Goal: Task Accomplishment & Management: Manage account settings

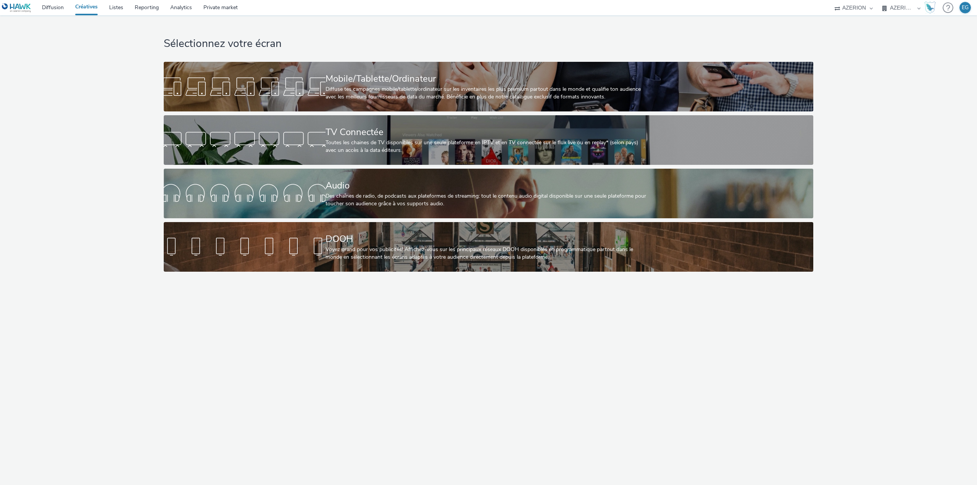
select select "79162ed7-0017-4339-93b0-3399b708648f"
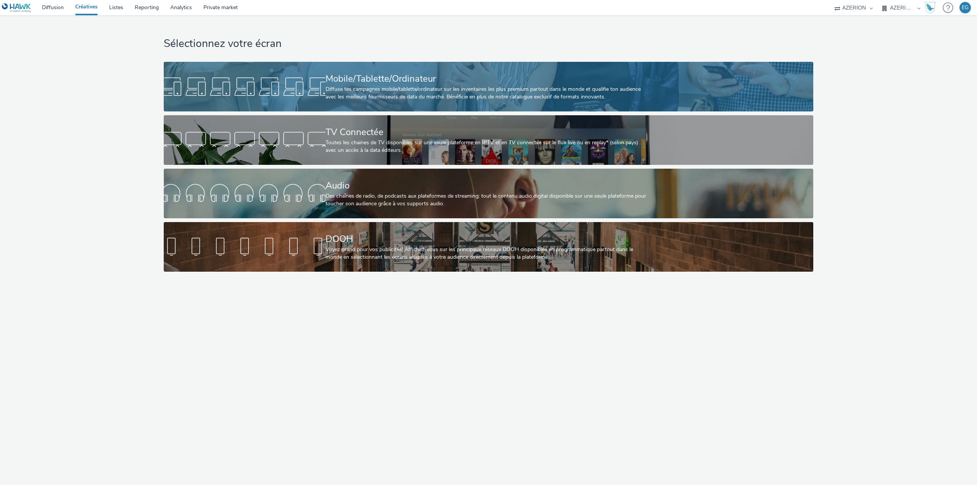
click at [333, 79] on div "Mobile/Tablette/Ordinateur" at bounding box center [486, 78] width 323 height 13
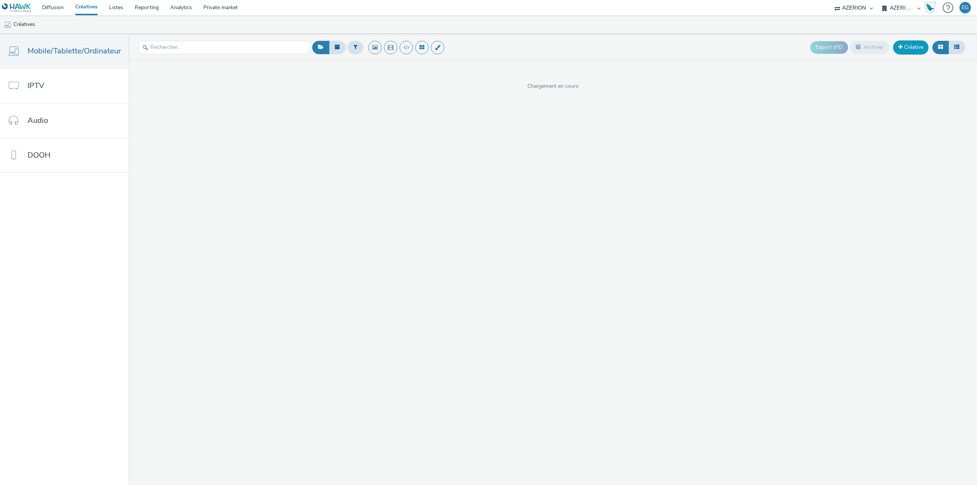
click at [913, 52] on link "Créative" at bounding box center [910, 47] width 35 height 14
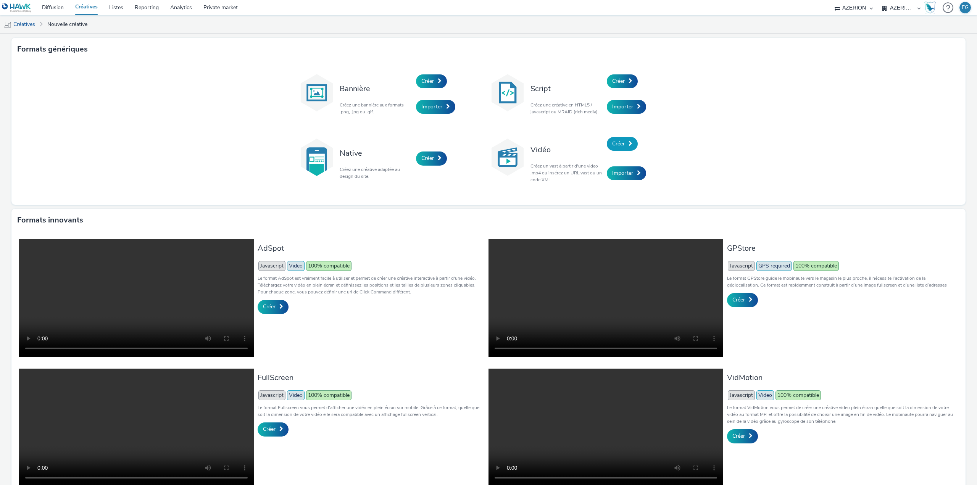
click at [611, 138] on link "Créer" at bounding box center [622, 144] width 31 height 14
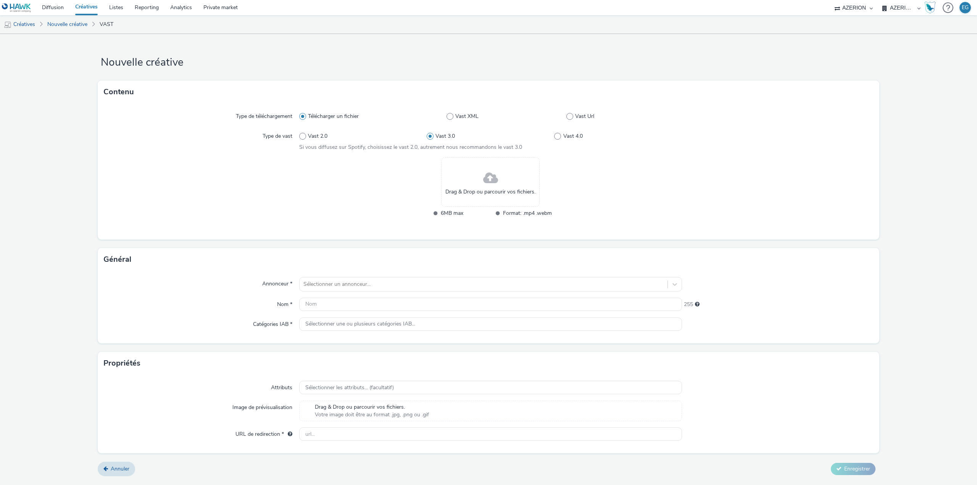
click at [478, 190] on span "Drag & Drop ou parcourir vos fichiers." at bounding box center [490, 192] width 90 height 8
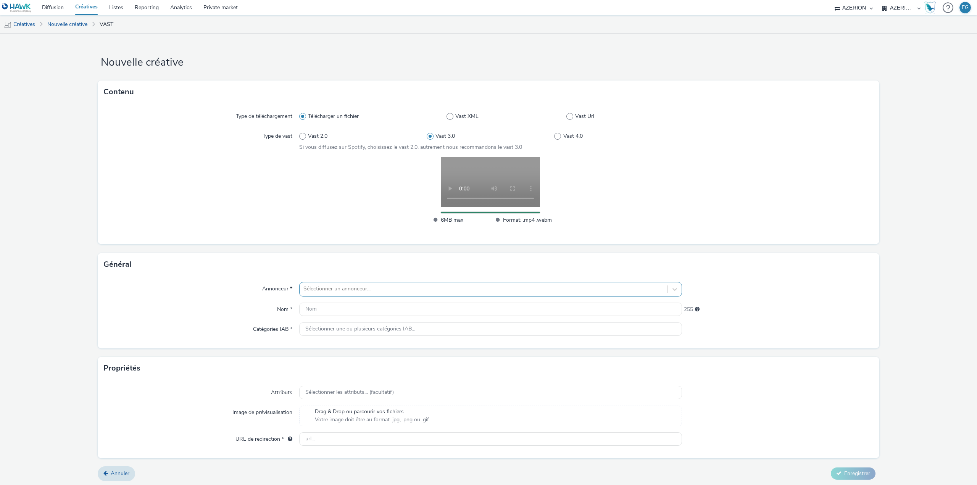
click at [317, 282] on div "Sélectionner un annonceur..." at bounding box center [490, 289] width 383 height 14
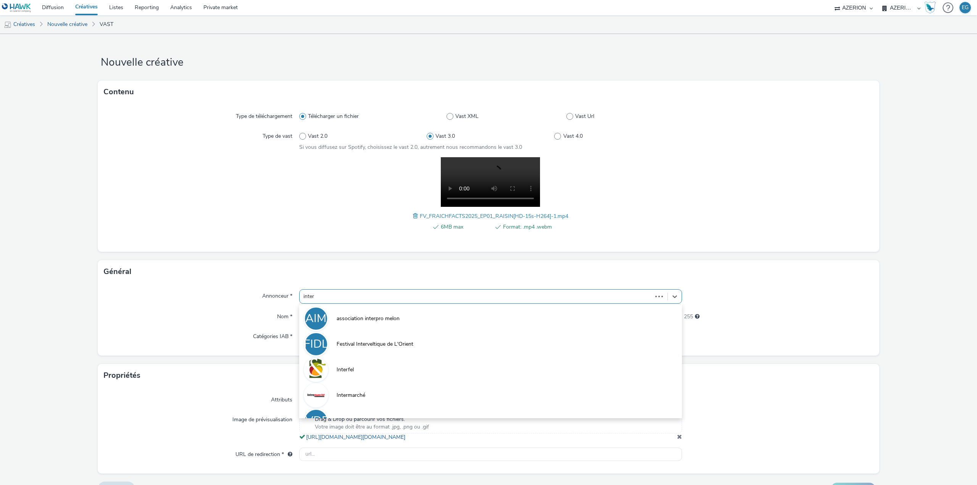
type input "interf"
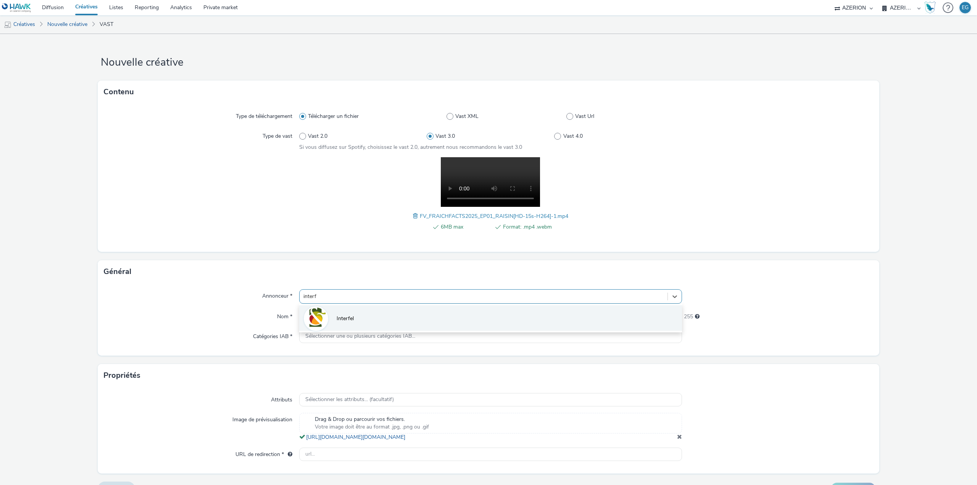
click at [332, 312] on li "Interfel" at bounding box center [490, 318] width 383 height 26
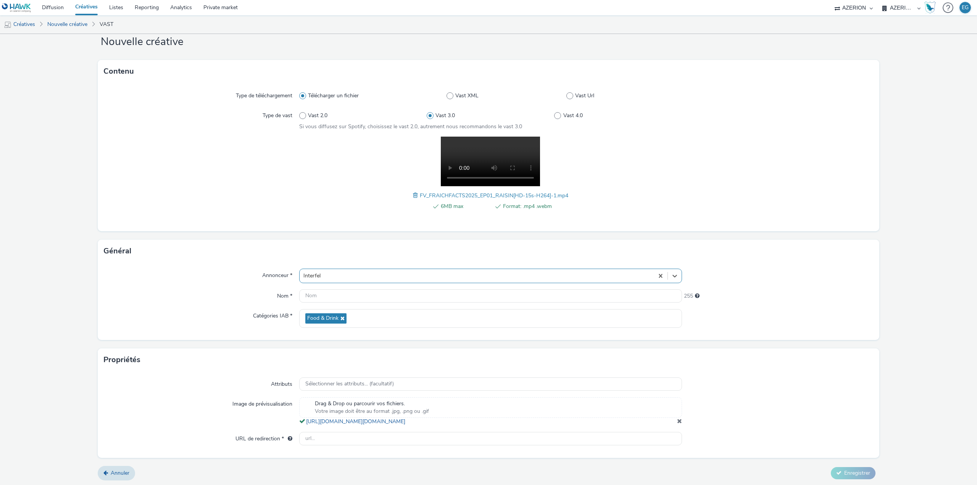
scroll to position [29, 0]
click at [326, 438] on input "text" at bounding box center [490, 437] width 383 height 13
paste input "https://www.lesfruitsetlegumesfrais.com/campagnes/european-fraich-force?utm_sou…"
type input "https://www.lesfruitsetlegumesfrais.com/campagnes/european-fraich-force?utm_sou…"
drag, startPoint x: 575, startPoint y: 182, endPoint x: 415, endPoint y: 184, distance: 160.3
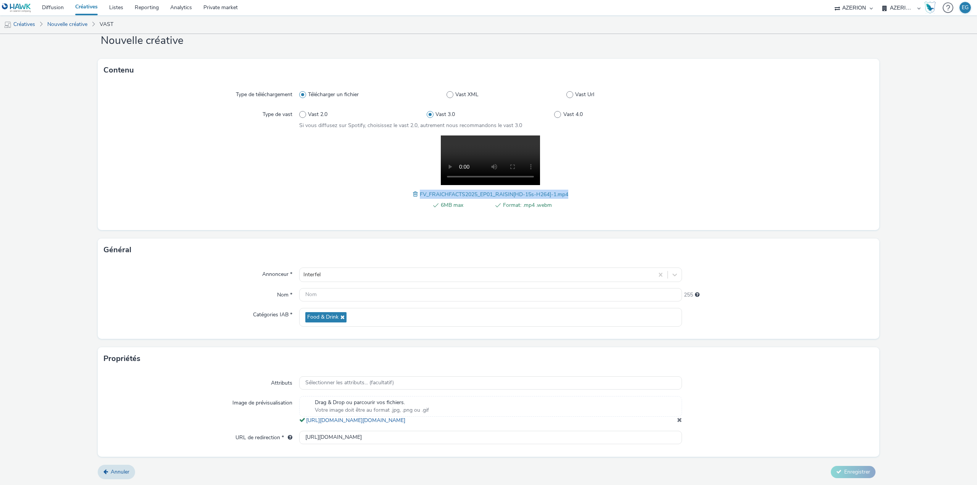
click at [415, 184] on div "6MB max Format: .mp4 .webm FV_FRAICHFACTS2025_EP01_RAISIN[HD-15s-H264]-1.mp4" at bounding box center [490, 176] width 383 height 82
copy span "FV_FRAICHFACTS2025_EP01_RAISIN[HD-15s-H264]-1.mp4"
click at [323, 288] on input "text" at bounding box center [490, 294] width 383 height 13
paste input "FV_FRAICHFACTS2025_EP01_RAISIN[HD-15s-H264]-1.mp4"
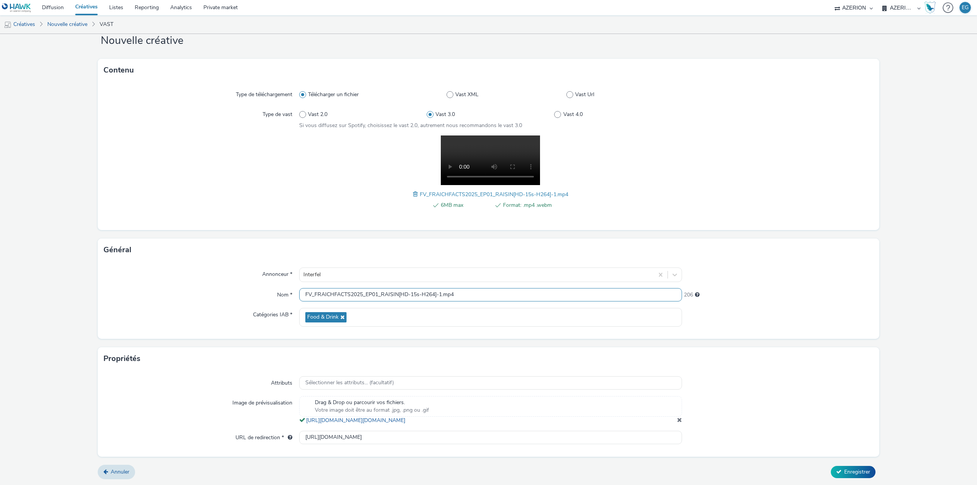
type input "FV_FRAICHFACTS2025_EP01_RAISIN[HD-15s-H264]-1.mp4"
click at [206, 308] on div "Catégories IAB *" at bounding box center [201, 317] width 195 height 19
click at [849, 470] on span "Enregistrer" at bounding box center [857, 471] width 26 height 7
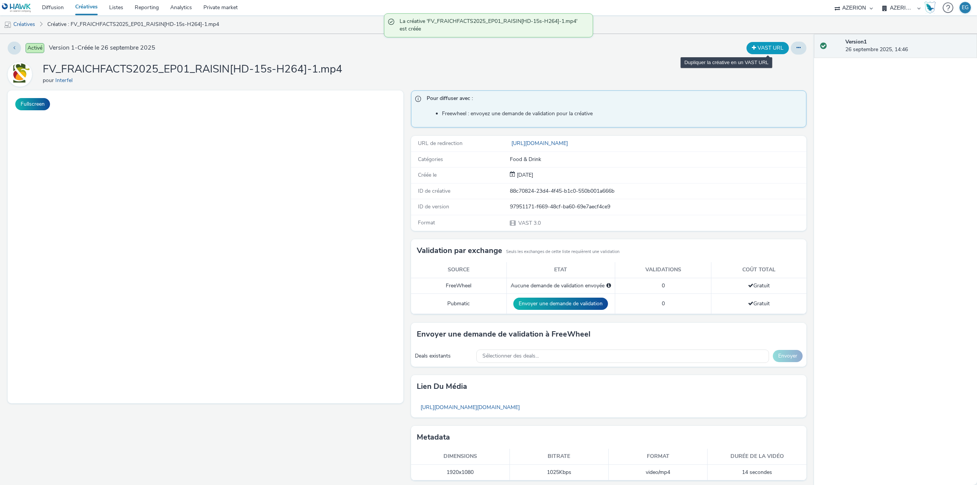
click at [757, 47] on button "VAST URL" at bounding box center [767, 48] width 42 height 12
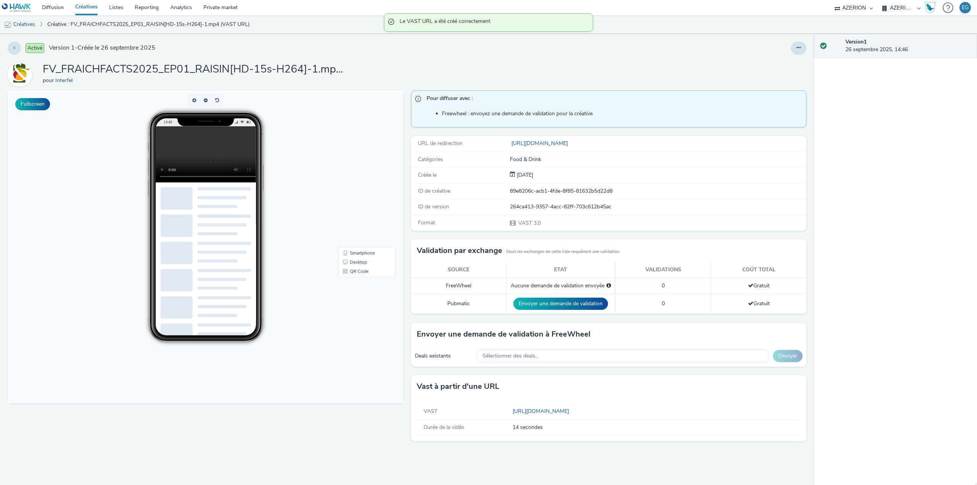
click at [257, 75] on h1 "FV_FRAICHFACTS2025_EP01_RAISIN[HD-15s-H264]-1.mp4 (VAST URL)" at bounding box center [195, 69] width 305 height 14
click at [90, 7] on link "Créatives" at bounding box center [86, 7] width 34 height 15
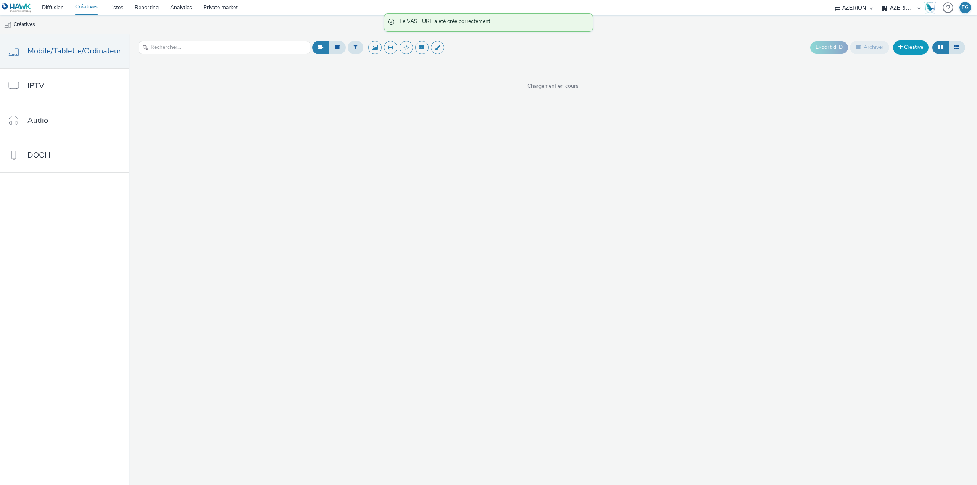
click at [921, 46] on link "Créative" at bounding box center [910, 47] width 35 height 14
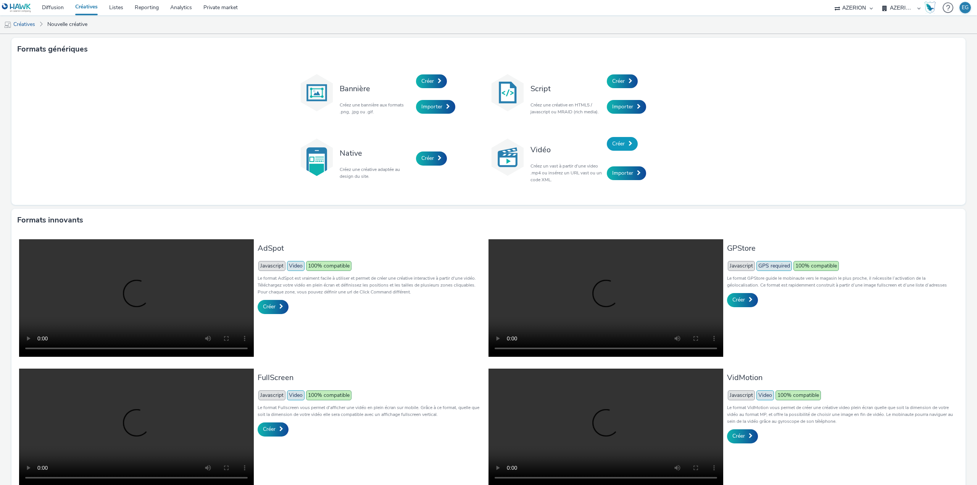
click at [608, 138] on link "Créer" at bounding box center [622, 144] width 31 height 14
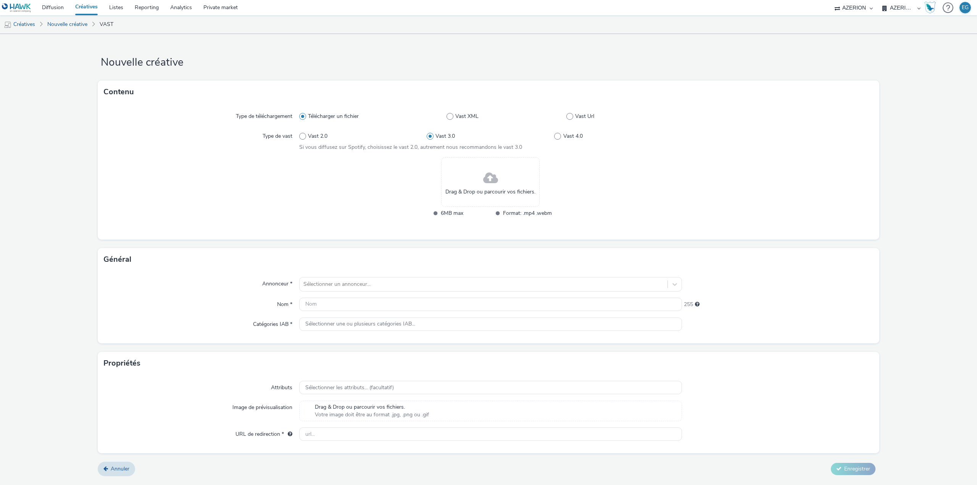
click at [477, 176] on div "Drag & Drop ou parcourir vos fichiers." at bounding box center [490, 182] width 98 height 50
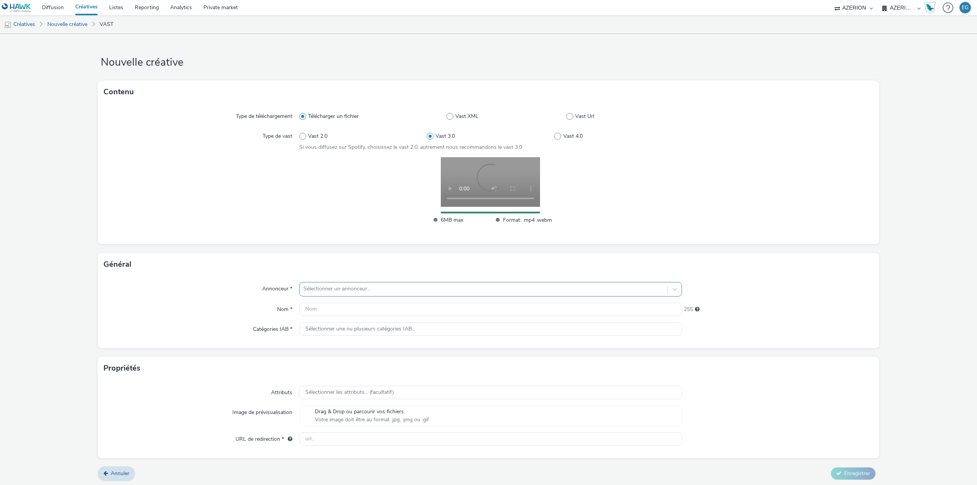
click at [317, 288] on div at bounding box center [483, 288] width 360 height 9
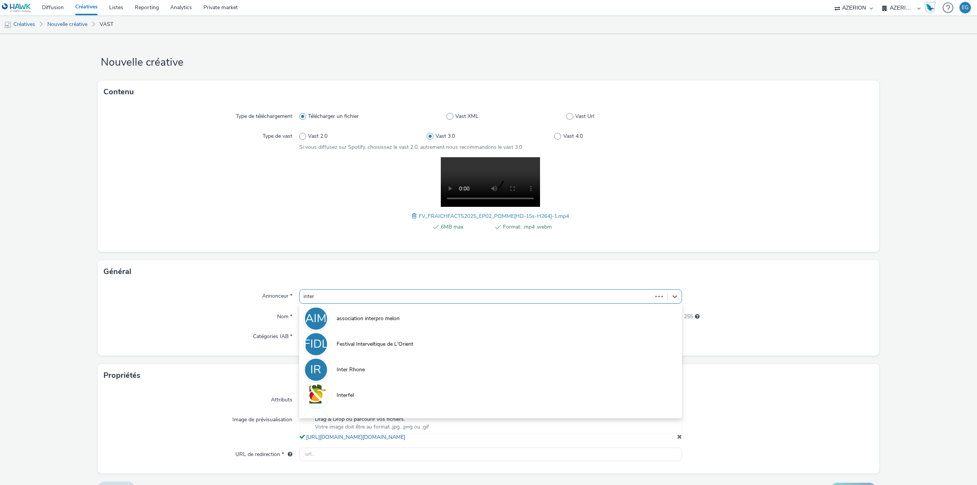
type input "interf"
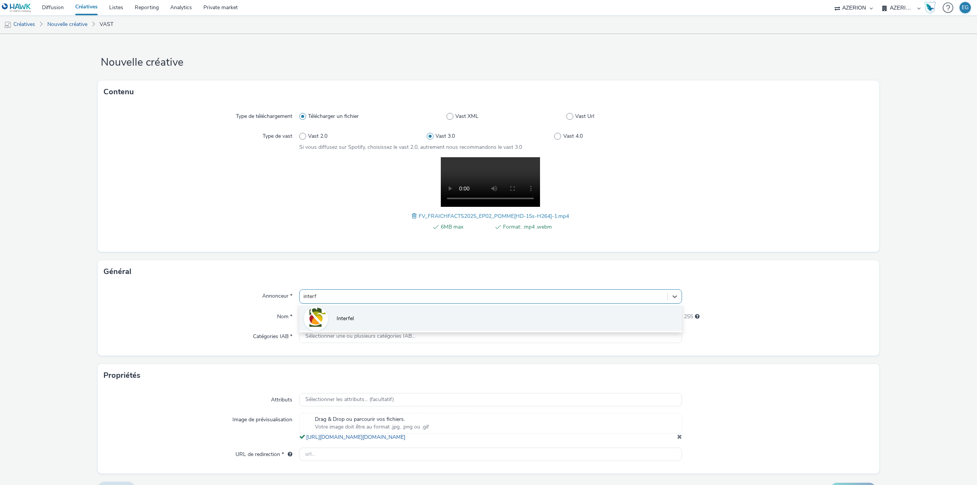
click at [338, 318] on span "Interfel" at bounding box center [345, 319] width 17 height 8
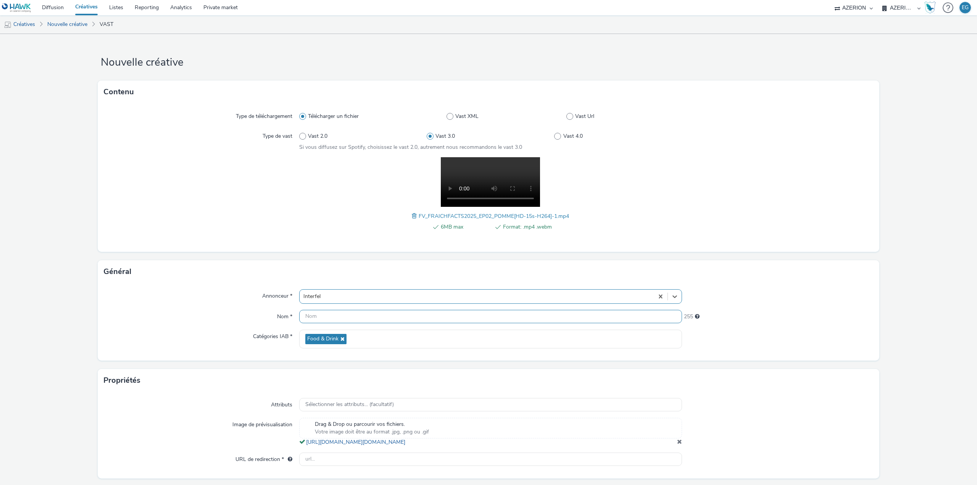
click at [315, 310] on input "text" at bounding box center [490, 316] width 383 height 13
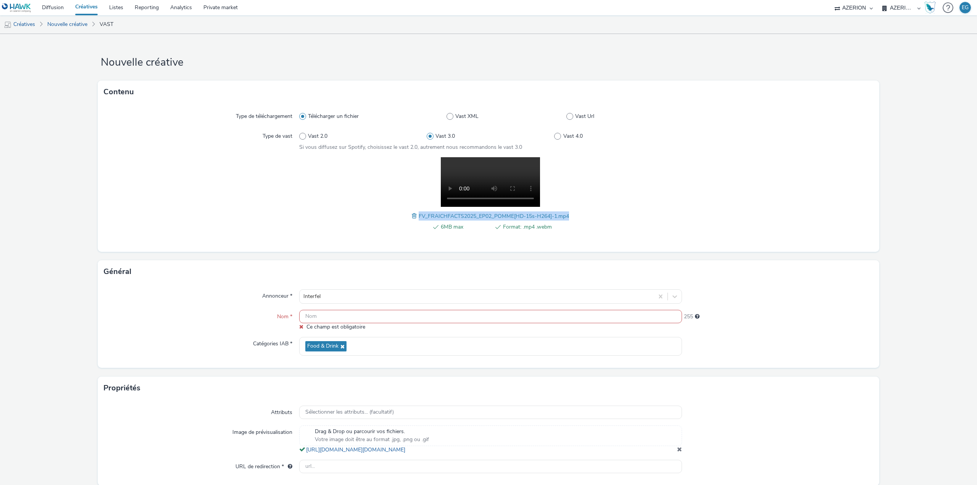
drag, startPoint x: 572, startPoint y: 214, endPoint x: 415, endPoint y: 214, distance: 156.4
click at [415, 214] on div "6MB max Format: .mp4 .webm FV_FRAICHFACTS2025_EP02_POMME[HD-15s-H264]-1.mp4" at bounding box center [490, 198] width 383 height 82
click at [332, 470] on input "text" at bounding box center [490, 466] width 383 height 13
paste input "FV_FRAICHFACTS2025_EP01_RAISIN[HD-15s-H264]-1.mp4"
type input "FV_FRAICHFACTS2025_EP01_RAISIN[HD-15s-H264]-1.mp4"
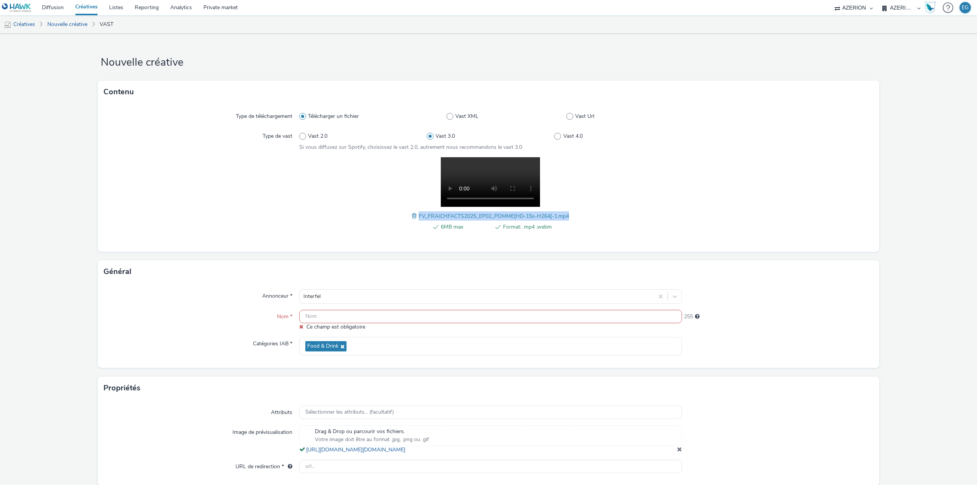
drag, startPoint x: 590, startPoint y: 214, endPoint x: 415, endPoint y: 213, distance: 174.7
click at [415, 213] on div "6MB max Format: .mp4 .webm FV_FRAICHFACTS2025_EP02_POMME[HD-15s-H264]-1.mp4" at bounding box center [490, 198] width 383 height 82
copy span "FV_FRAICHFACTS2025_EP02_POMME[HD-15s-H264]-1.mp4"
click at [329, 314] on input "text" at bounding box center [490, 316] width 383 height 13
paste input "FV_FRAICHFACTS2025_EP02_POMME[HD-15s-H264]-1.mp4"
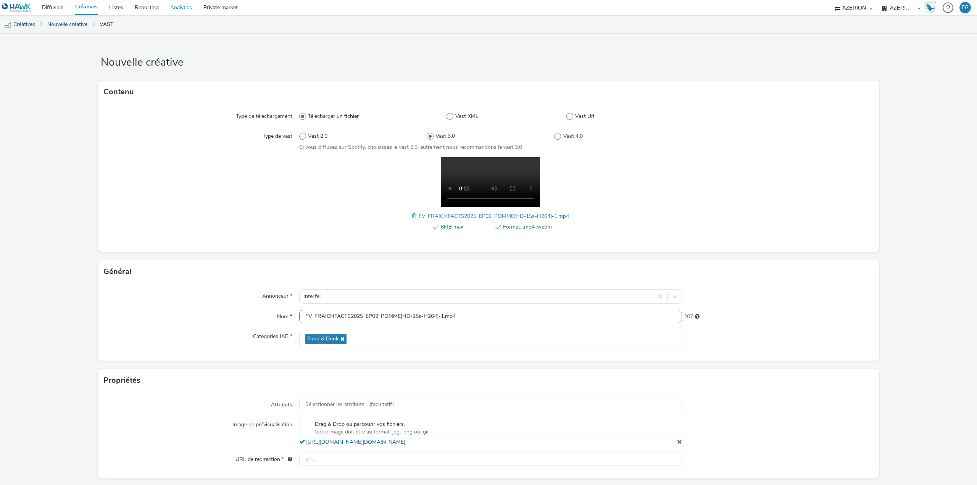
type input "FV_FRAICHFACTS2025_EP02_POMME[HD-15s-H264]-1.mp4"
click at [346, 465] on input "text" at bounding box center [490, 459] width 383 height 13
paste input "https://www.lesfruitsetlegumesfrais.com/campagnes/european-fraich-force?utm_sou…"
type input "https://www.lesfruitsetlegumesfrais.com/campagnes/european-fraich-force?utm_sou…"
click at [858, 431] on div at bounding box center [778, 432] width 192 height 28
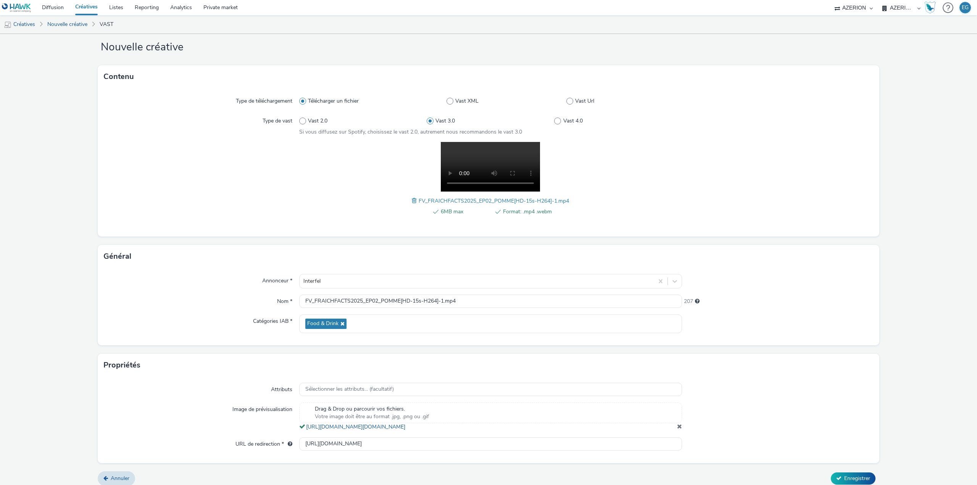
scroll to position [29, 0]
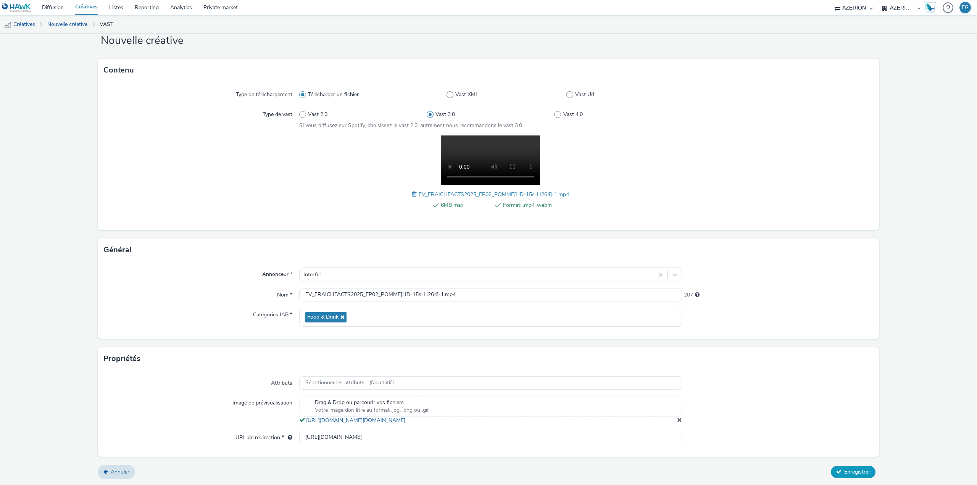
click at [845, 469] on span "Enregistrer" at bounding box center [857, 471] width 26 height 7
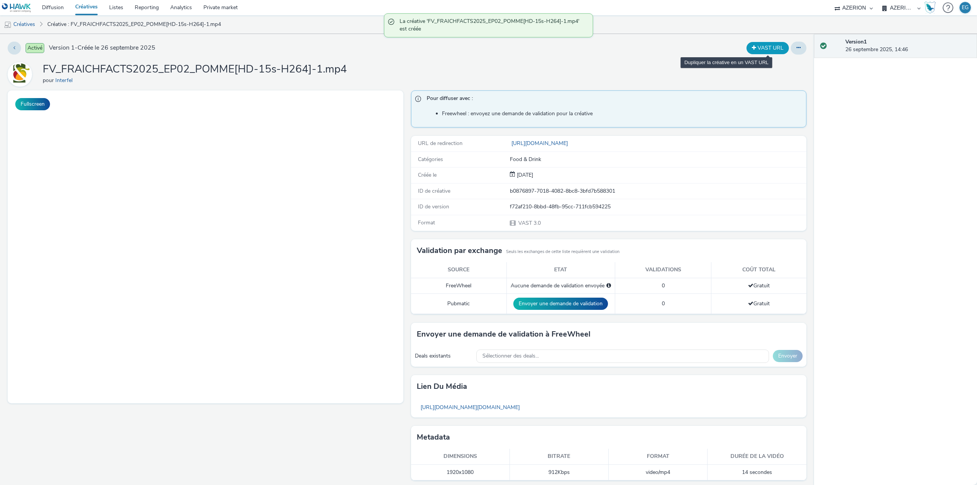
click at [760, 47] on button "VAST URL" at bounding box center [767, 48] width 42 height 12
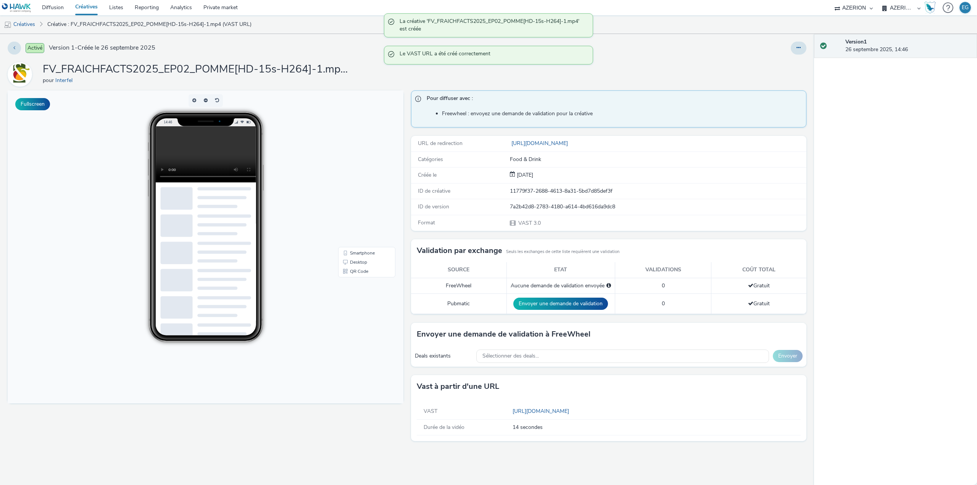
click at [630, 52] on div at bounding box center [646, 48] width 319 height 13
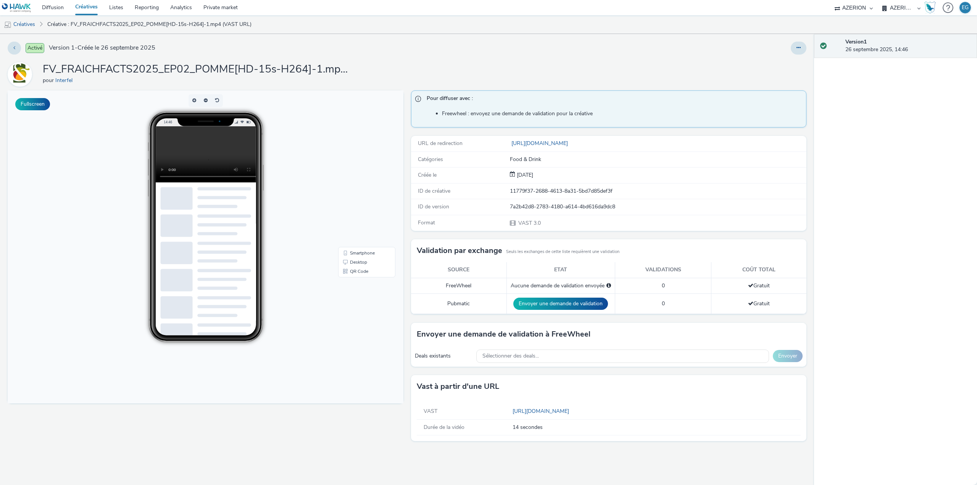
drag, startPoint x: 380, startPoint y: 13, endPoint x: 143, endPoint y: 71, distance: 243.4
click at [143, 71] on h1 "FV_FRAICHFACTS2025_EP02_POMME[HD-15s-H264]-1.mp4 (VAST URL)" at bounding box center [195, 69] width 305 height 14
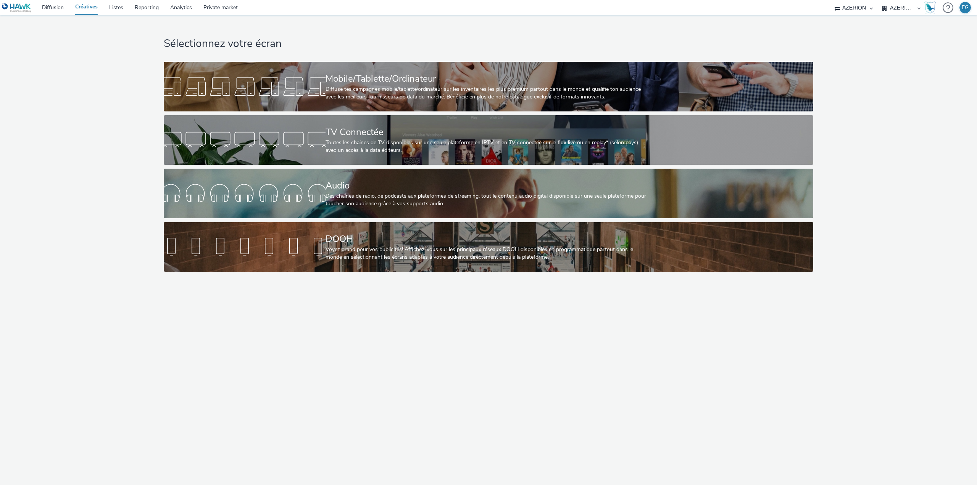
select select "79162ed7-0017-4339-93b0-3399b708648f"
click at [97, 209] on div "Sélectionnez votre écran Mobile/Tablette/Ordinateur Diffuse tes campagnes mobil…" at bounding box center [488, 145] width 982 height 260
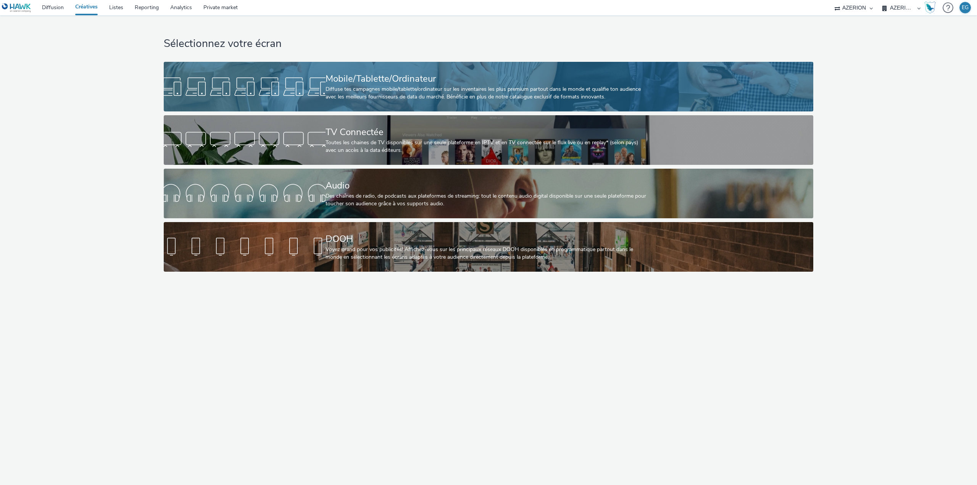
click at [354, 91] on div "Diffuse tes campagnes mobile/tablette/ordinateur sur les inventaires les plus p…" at bounding box center [486, 93] width 323 height 16
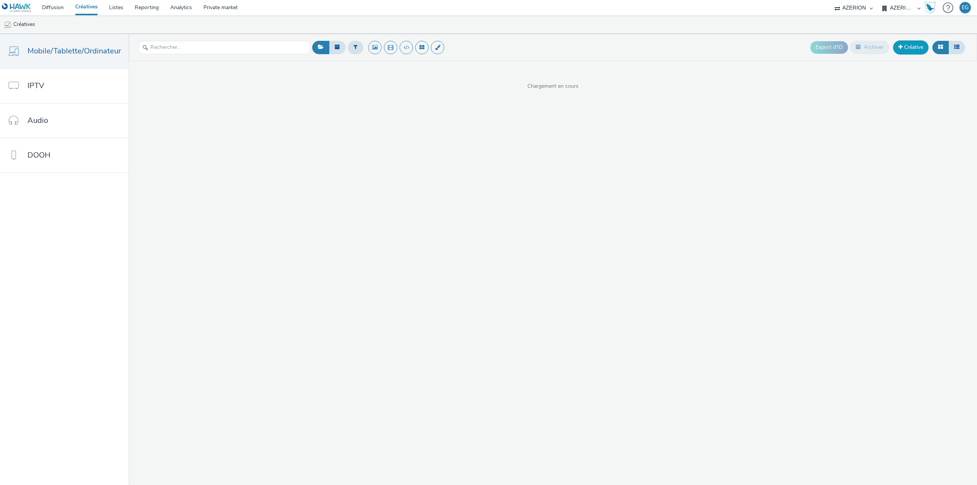
click at [913, 48] on link "Créative" at bounding box center [910, 47] width 35 height 14
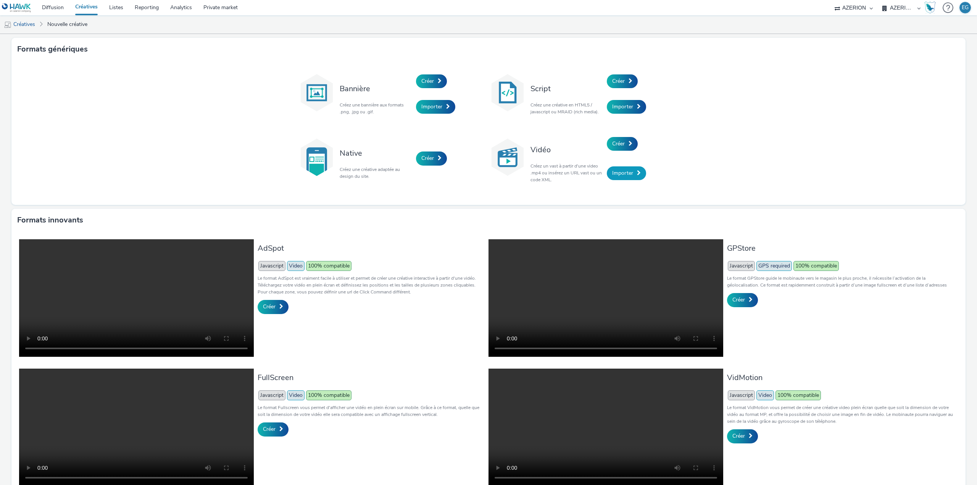
click at [618, 176] on span "Importer" at bounding box center [622, 172] width 21 height 7
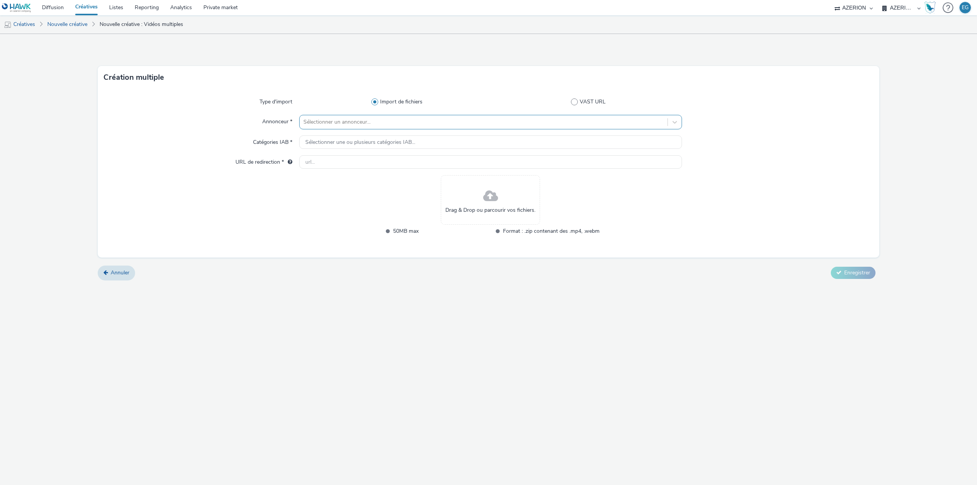
click at [361, 125] on div at bounding box center [483, 122] width 360 height 9
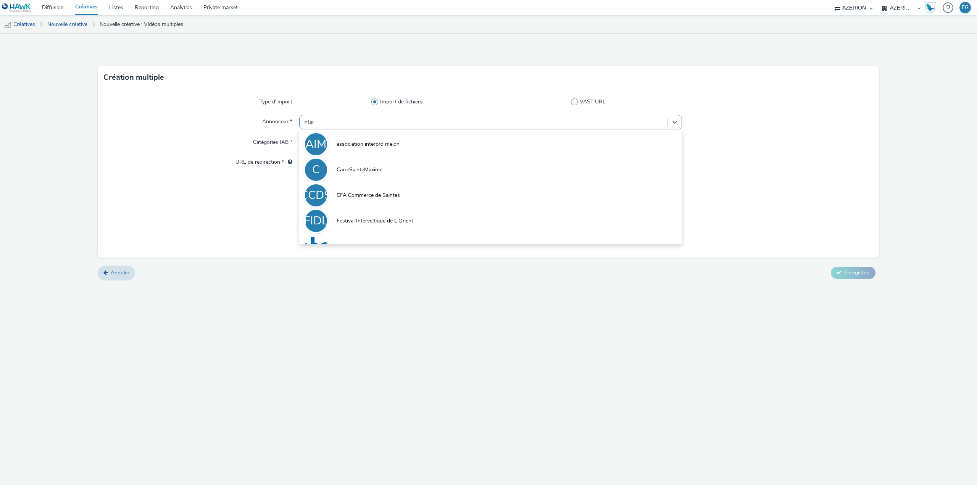
type input "interf"
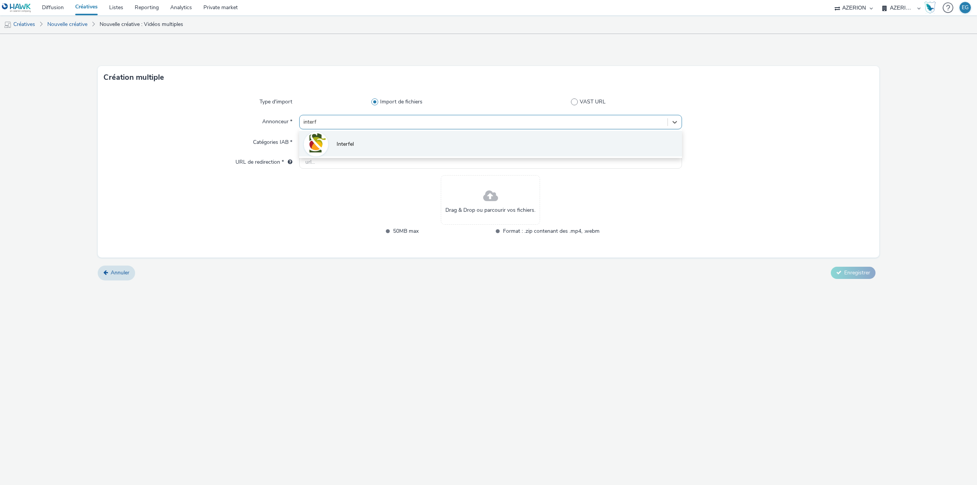
click at [354, 137] on li "Interfel" at bounding box center [490, 144] width 383 height 26
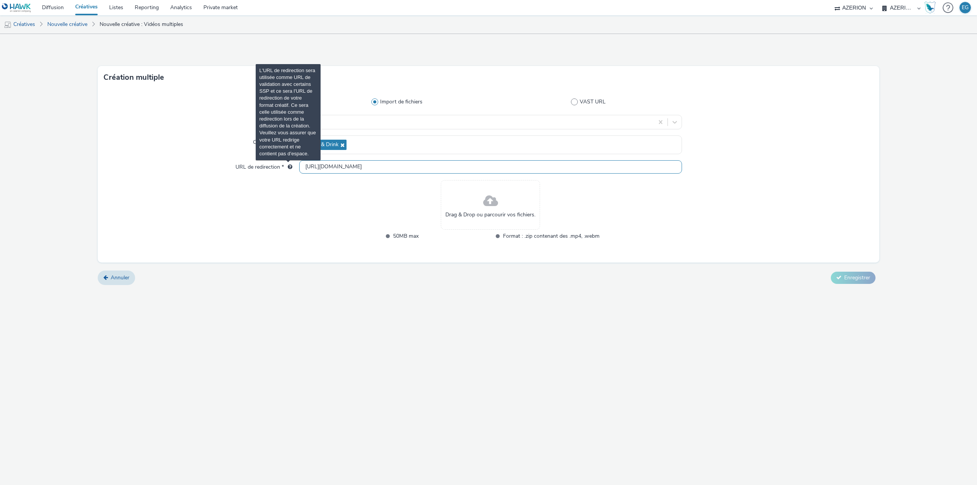
drag, startPoint x: 342, startPoint y: 167, endPoint x: 286, endPoint y: 169, distance: 56.1
click at [284, 167] on div "URL de redirection * http://interfel.com" at bounding box center [488, 167] width 769 height 14
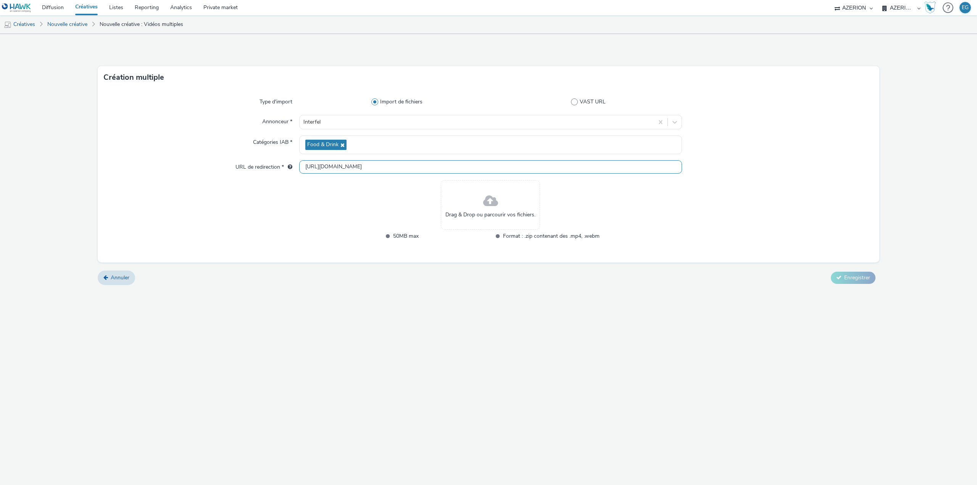
paste input "s://www.lesfruitsetlegumesfrais.com/campagnes/european-fraich-force?utm_source=…"
type input "https://www.lesfruitsetlegumesfrais.com/campagnes/european-fraich-force?utm_sou…"
click at [486, 201] on span at bounding box center [490, 201] width 15 height 20
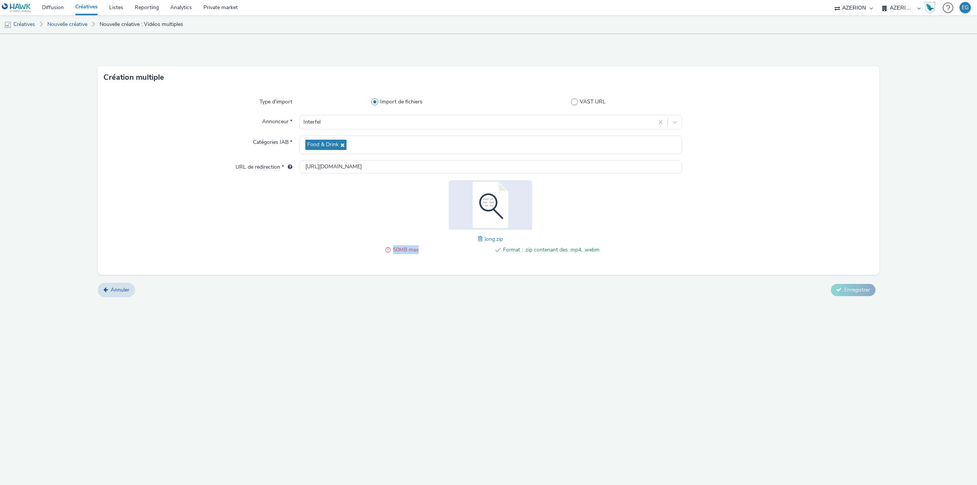
drag, startPoint x: 431, startPoint y: 250, endPoint x: 360, endPoint y: 254, distance: 71.5
click at [360, 254] on div "50MB max Format : .zip contenant des .mp4, .webm long.zip" at bounding box center [490, 221] width 383 height 82
click at [337, 267] on div "Type d'import Import de fichiers VAST URL Annonceur * Interfel Catégories IAB *…" at bounding box center [488, 182] width 781 height 186
click at [88, 8] on link "Créatives" at bounding box center [86, 7] width 34 height 15
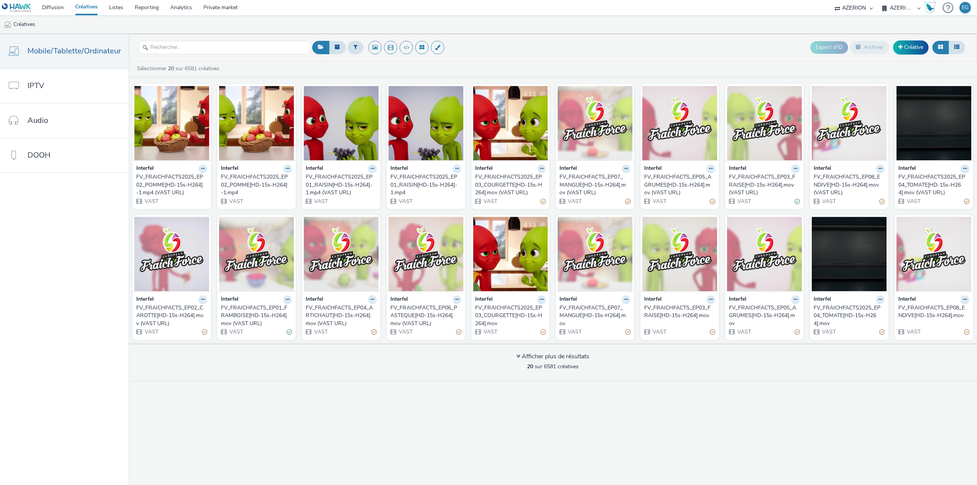
click at [768, 45] on div "Export d'ID Archiver Créative" at bounding box center [638, 47] width 657 height 19
click at [916, 48] on link "Créative" at bounding box center [910, 47] width 35 height 14
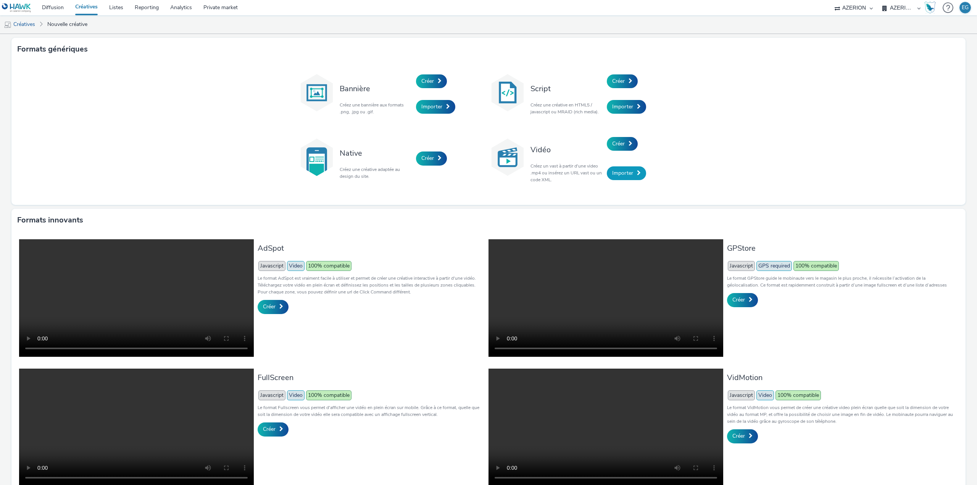
click at [619, 174] on span "Importer" at bounding box center [622, 172] width 21 height 7
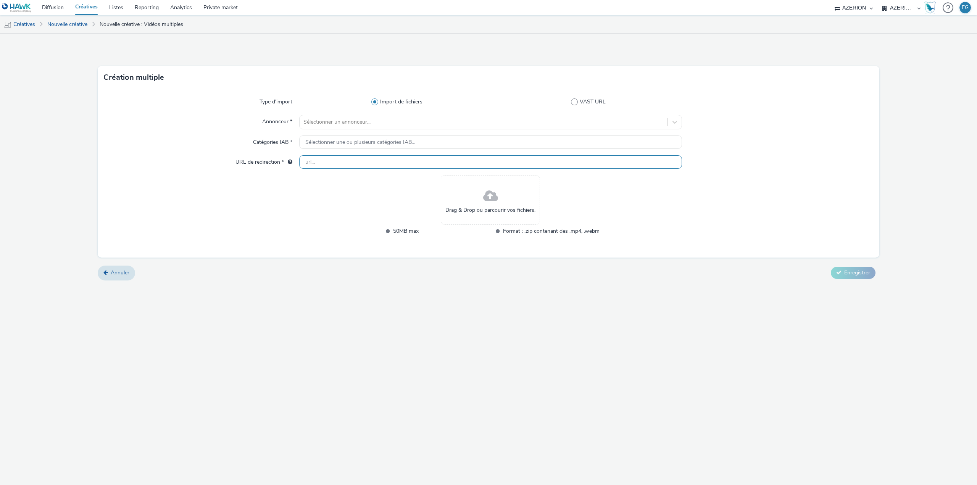
click at [351, 167] on input "text" at bounding box center [490, 161] width 383 height 13
paste input "https://www.lesfruitsetlegumesfrais.com/campagnes/european-fraich-force?utm_sou…"
type input "https://www.lesfruitsetlegumesfrais.com/campagnes/european-fraich-force?utm_sou…"
click at [329, 124] on div at bounding box center [483, 122] width 360 height 9
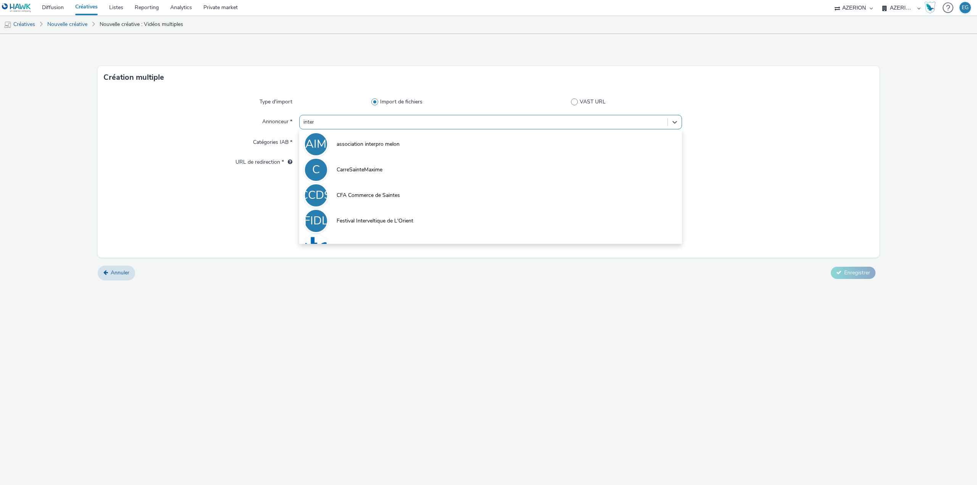
type input "interf"
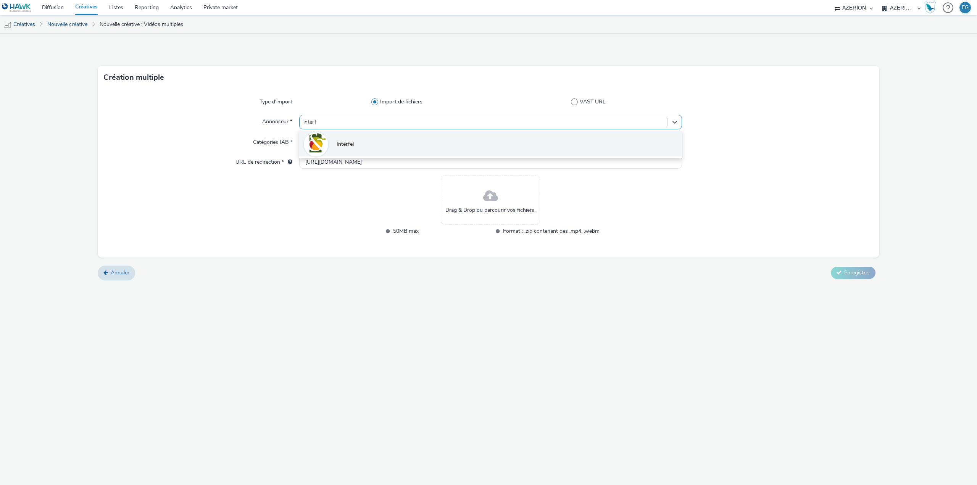
click at [331, 140] on li "Interfel" at bounding box center [490, 144] width 383 height 26
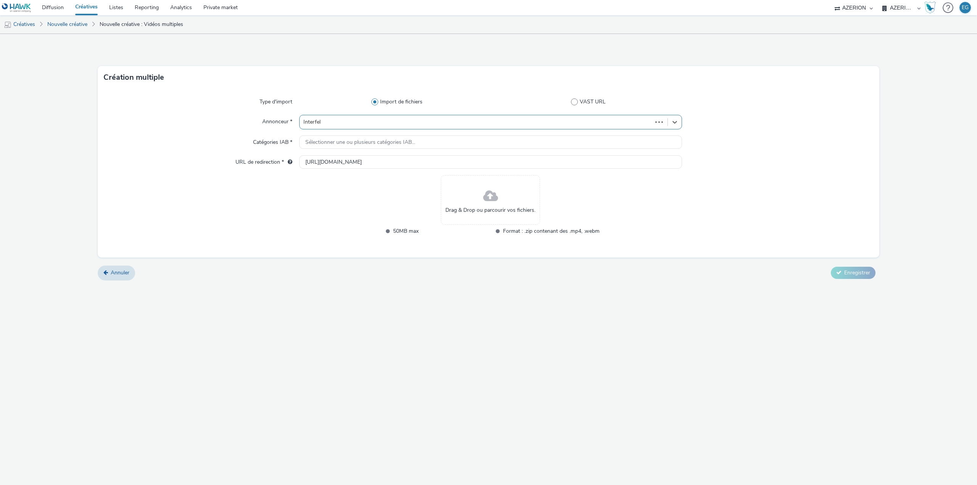
type input "http://interfel.com"
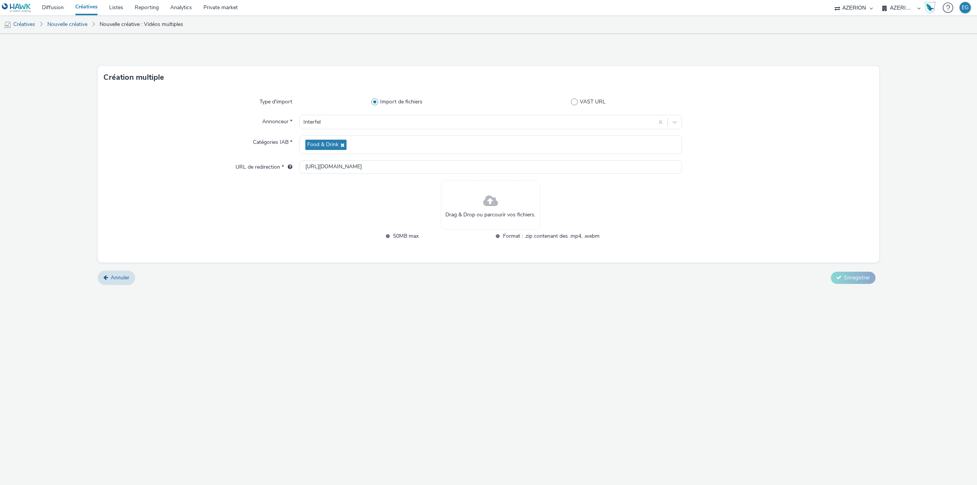
click at [489, 206] on span at bounding box center [490, 201] width 15 height 20
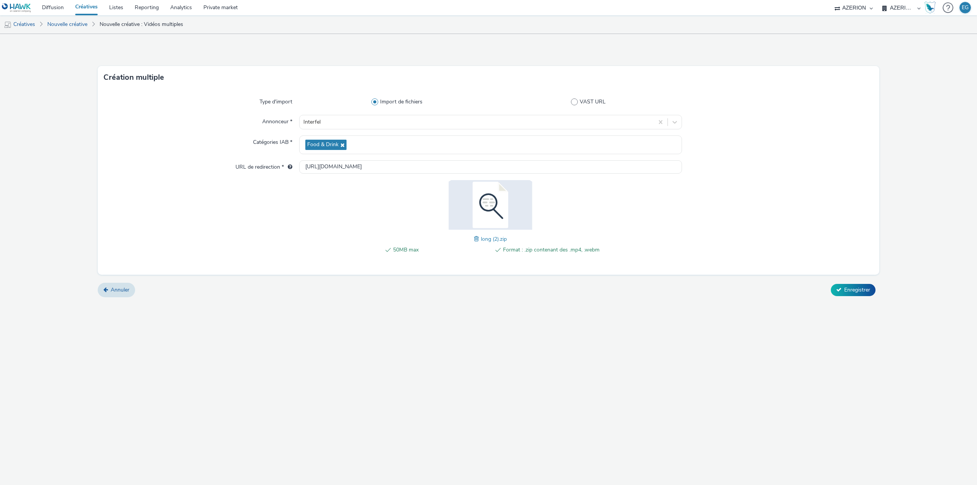
click at [425, 343] on div "Création multiple Type d'import Import de fichiers VAST URL Annonceur * Interfe…" at bounding box center [488, 259] width 977 height 451
click at [863, 286] on button "Enregistrer" at bounding box center [853, 290] width 45 height 12
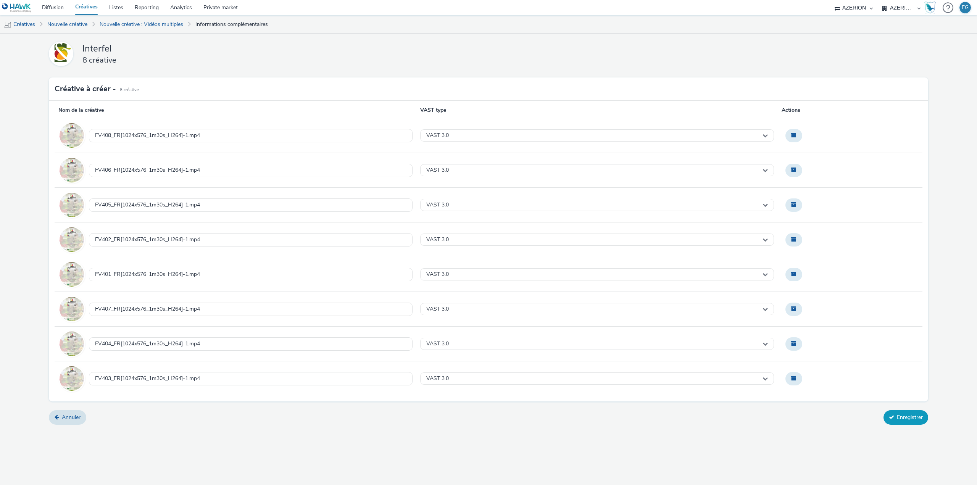
click at [901, 419] on button "Enregistrer" at bounding box center [905, 417] width 45 height 14
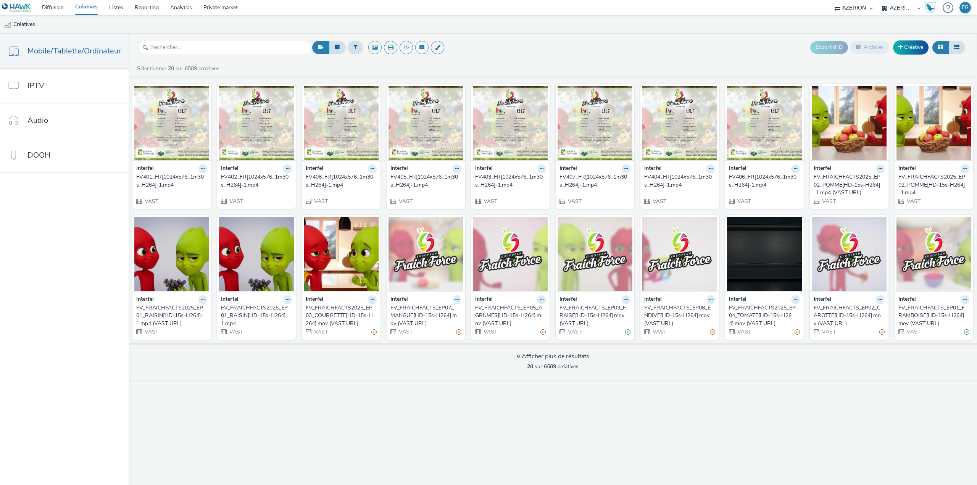
click at [754, 35] on header "Export d'ID Archiver Créative" at bounding box center [553, 47] width 848 height 27
click at [908, 45] on link "Créative" at bounding box center [910, 47] width 35 height 14
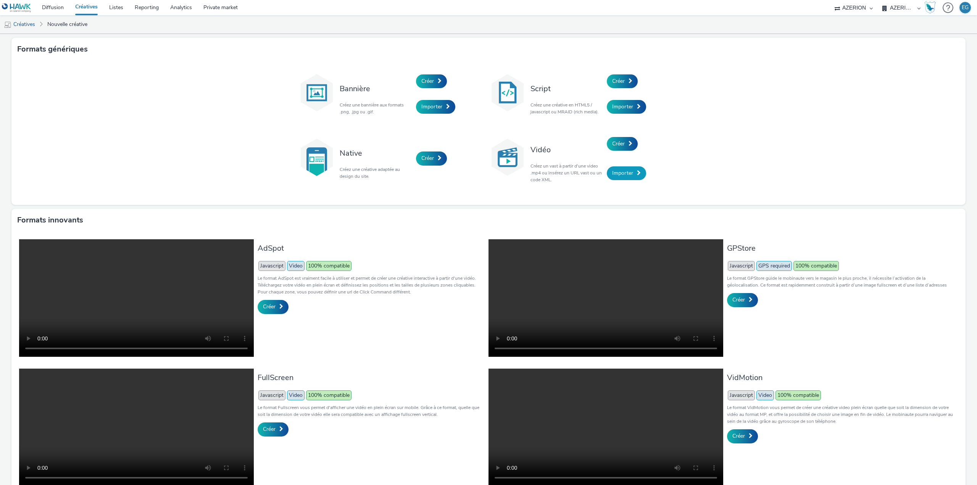
click at [623, 175] on span "Importer" at bounding box center [622, 172] width 21 height 7
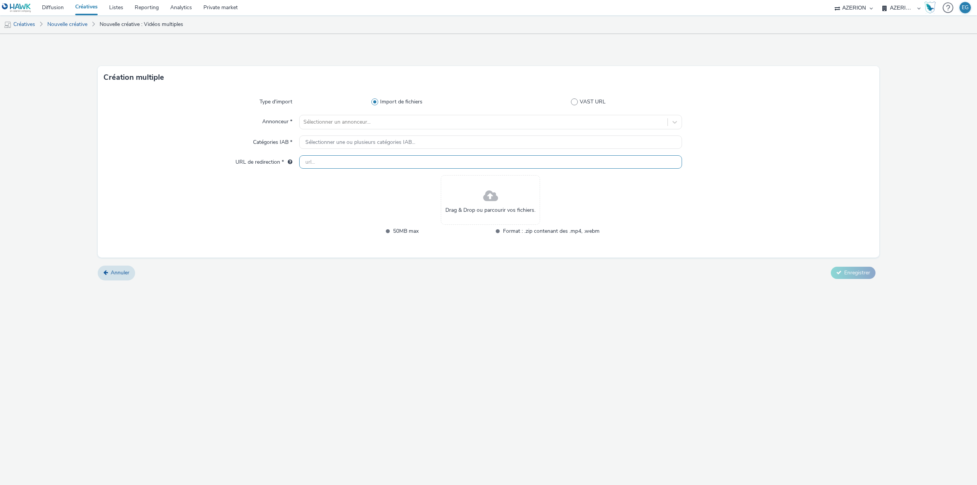
click at [349, 163] on input "text" at bounding box center [490, 161] width 383 height 13
click at [482, 192] on div "Drag & Drop ou parcourir vos fichiers." at bounding box center [490, 200] width 99 height 50
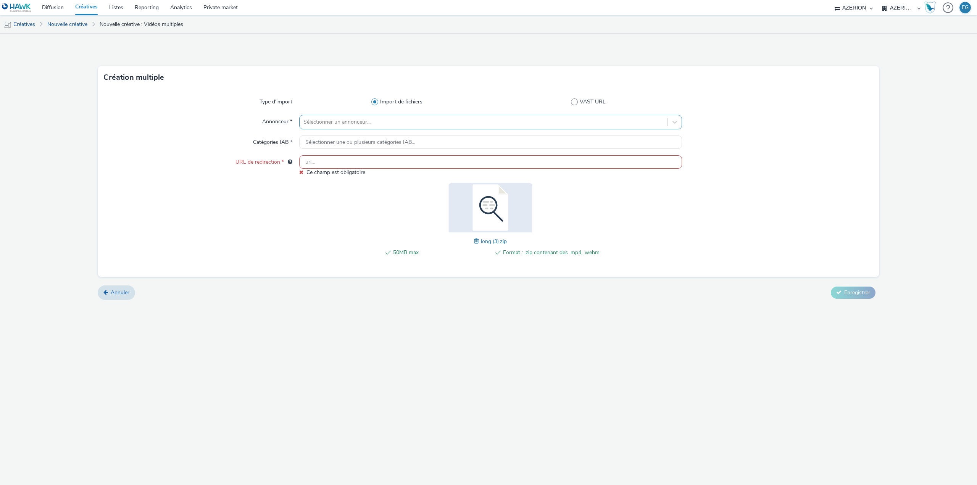
click at [321, 115] on div "Sélectionner un annonceur..." at bounding box center [490, 122] width 383 height 14
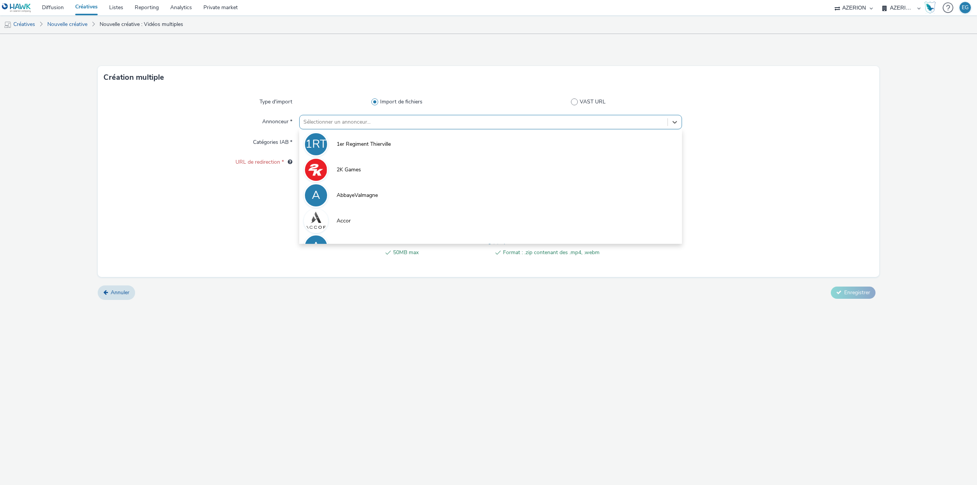
type input "o"
type input "interf"
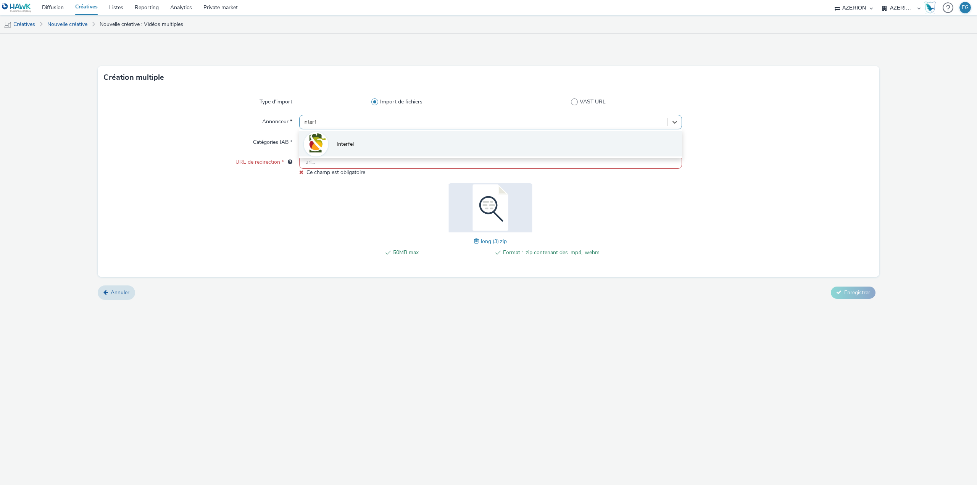
click at [343, 139] on li "Interfel" at bounding box center [490, 144] width 383 height 26
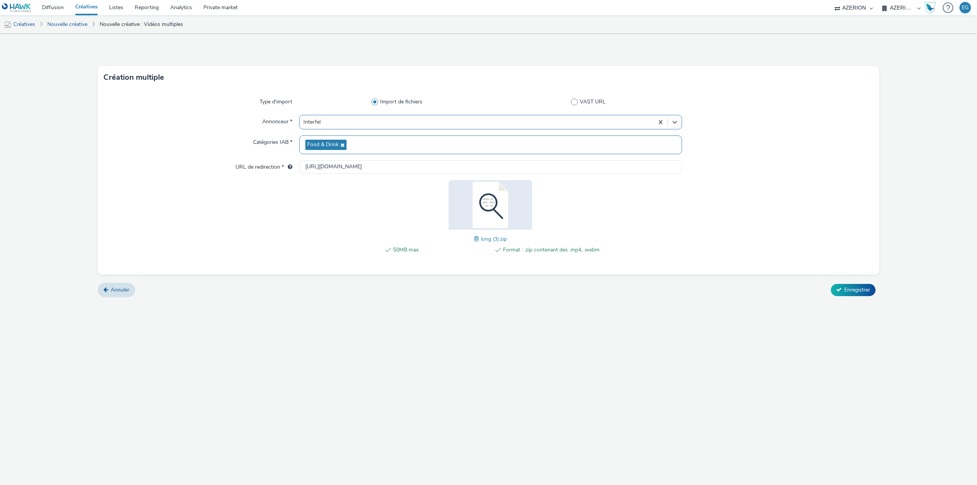
click at [333, 143] on span "Food & Drink" at bounding box center [322, 145] width 31 height 6
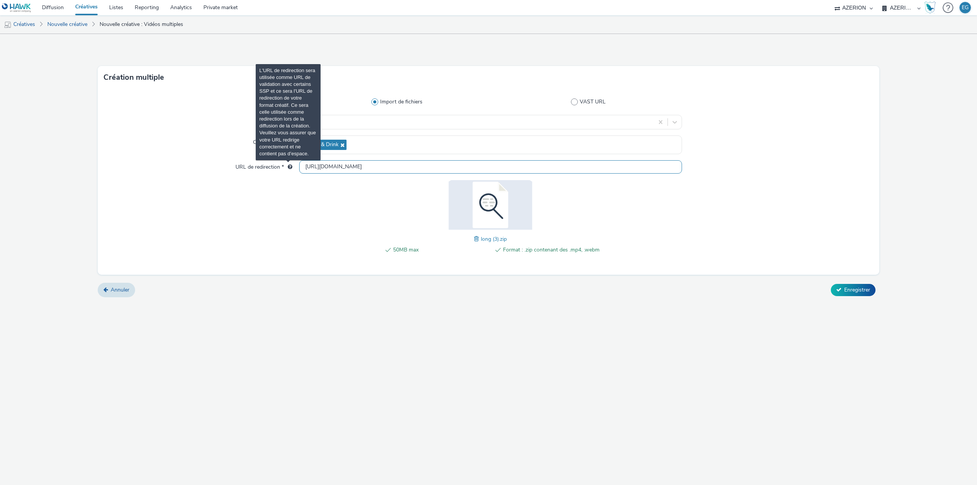
drag, startPoint x: 366, startPoint y: 167, endPoint x: 284, endPoint y: 168, distance: 81.3
click at [284, 168] on div "URL de redirection * http://interfel.com" at bounding box center [488, 167] width 769 height 14
paste input "s://www.lesfruitsetlegumesfrais.com/campagnes/european-fraich-force?utm_source=…"
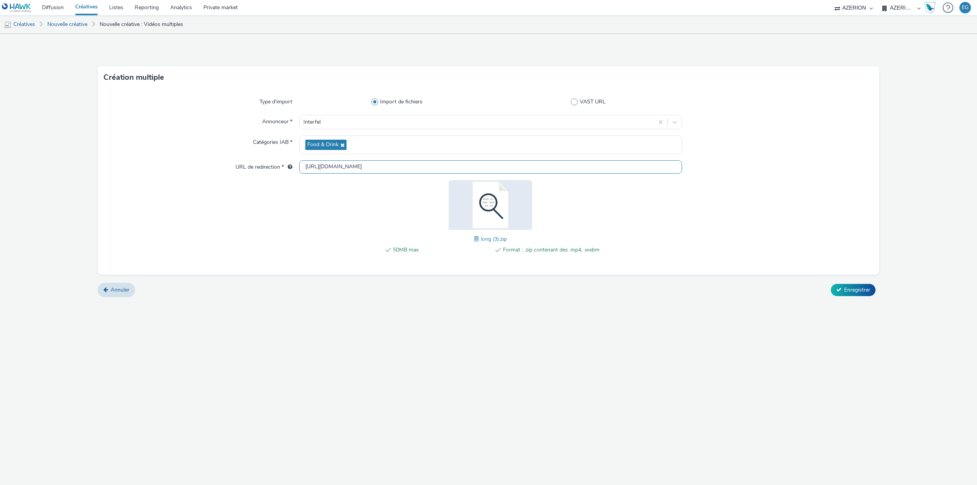
type input "https://www.lesfruitsetlegumesfrais.com/campagnes/european-fraich-force?utm_sou…"
click at [290, 217] on div at bounding box center [201, 221] width 195 height 82
click at [854, 295] on button "Enregistrer" at bounding box center [853, 290] width 45 height 12
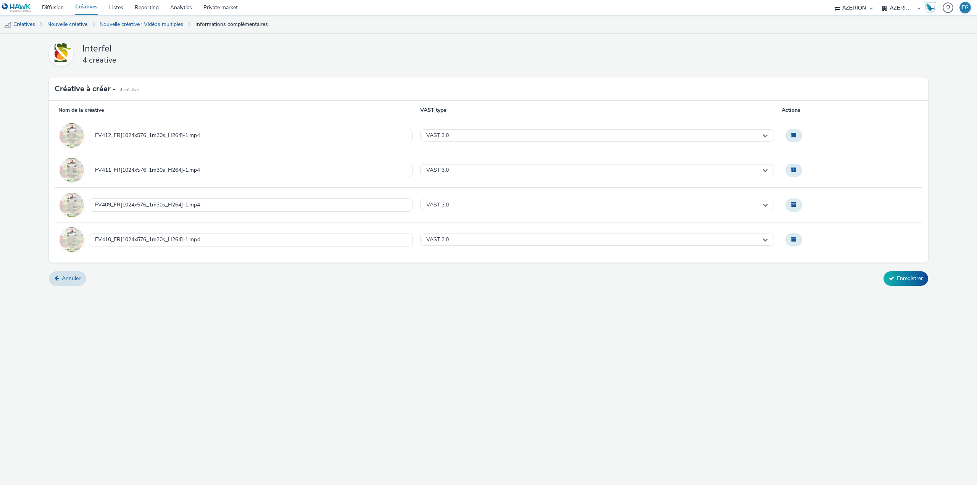
click at [428, 356] on div "Interfel 4 créative Créative à créer - 4 Créative Nom de la créative VAST type …" at bounding box center [488, 259] width 977 height 451
click at [920, 280] on button "Enregistrer" at bounding box center [905, 278] width 45 height 14
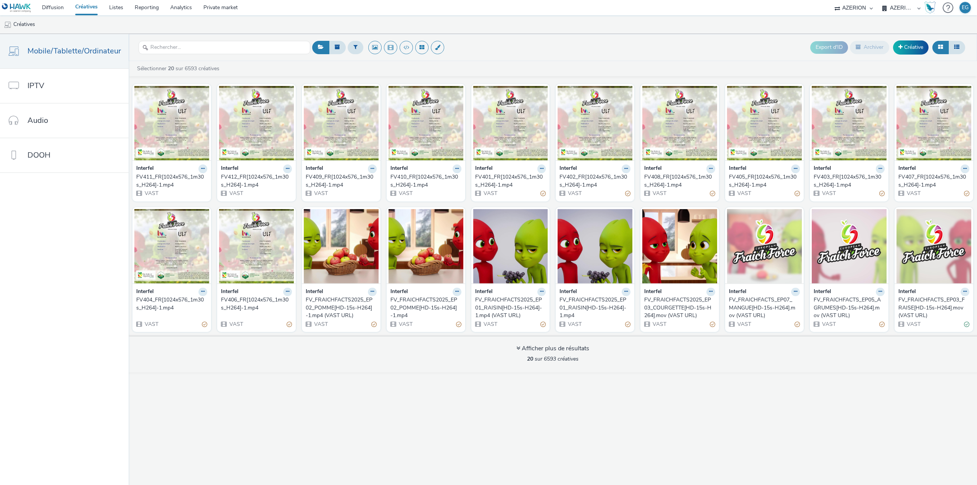
click at [275, 22] on ul "Créatives" at bounding box center [488, 24] width 977 height 18
click at [38, 12] on link "Diffusion" at bounding box center [52, 7] width 33 height 15
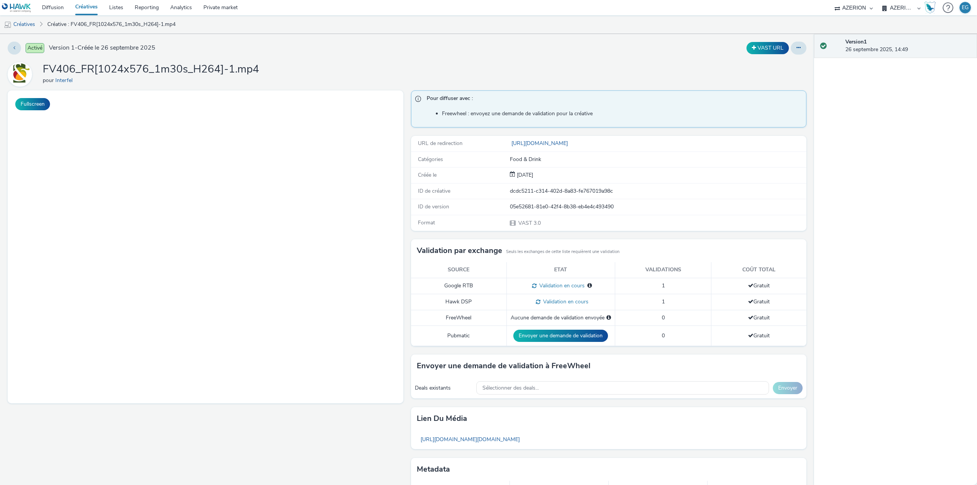
select select "79162ed7-0017-4339-93b0-3399b708648f"
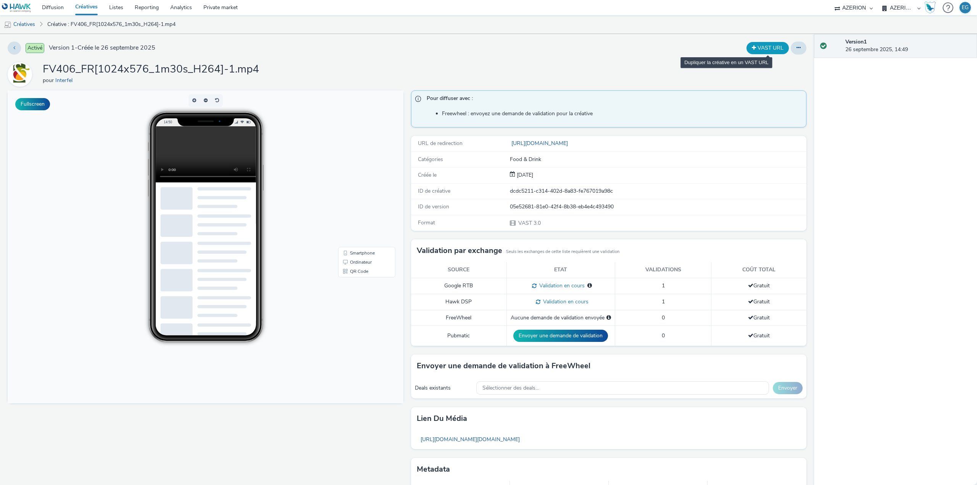
click at [762, 48] on button "VAST URL" at bounding box center [767, 48] width 42 height 12
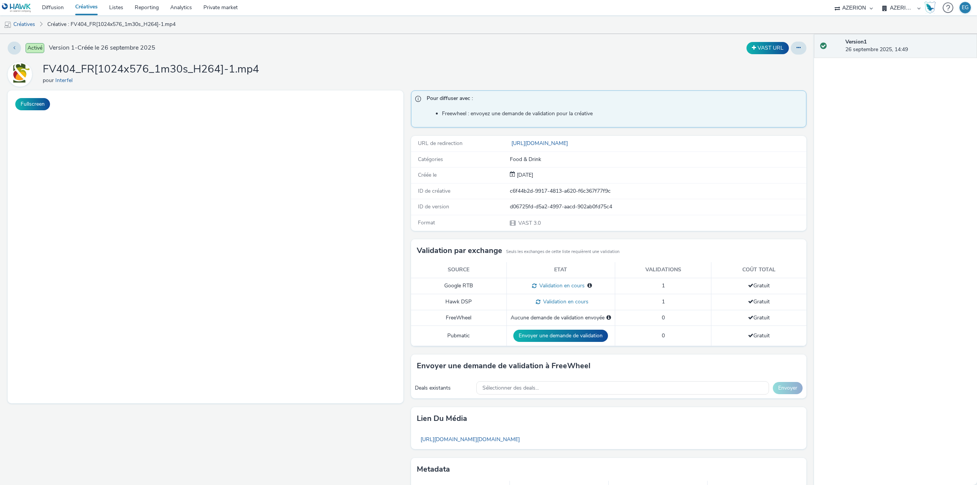
select select "79162ed7-0017-4339-93b0-3399b708648f"
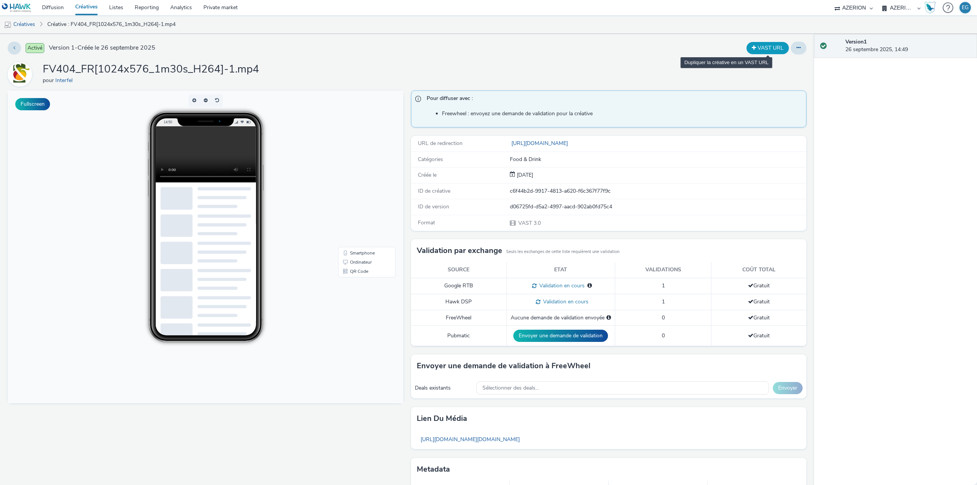
click at [760, 48] on button "VAST URL" at bounding box center [767, 48] width 42 height 12
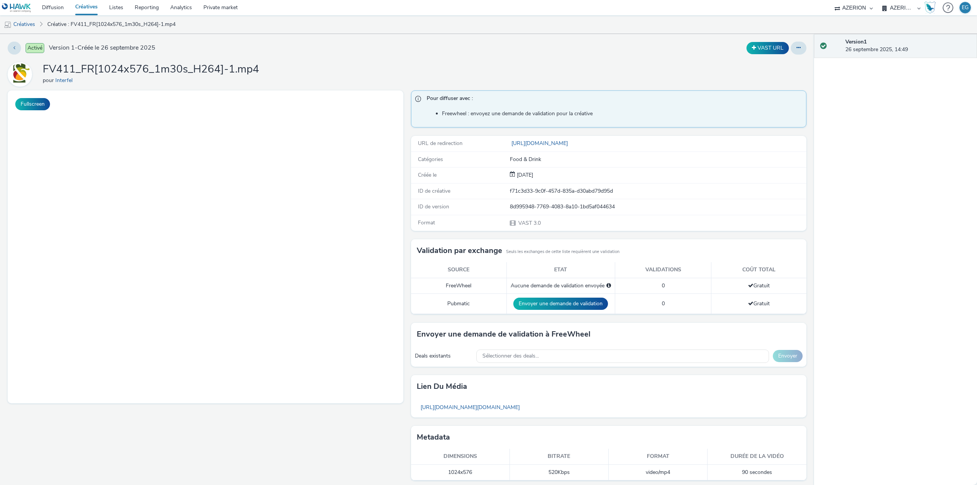
select select "79162ed7-0017-4339-93b0-3399b708648f"
click at [759, 48] on button "VAST URL" at bounding box center [767, 48] width 42 height 12
select select "79162ed7-0017-4339-93b0-3399b708648f"
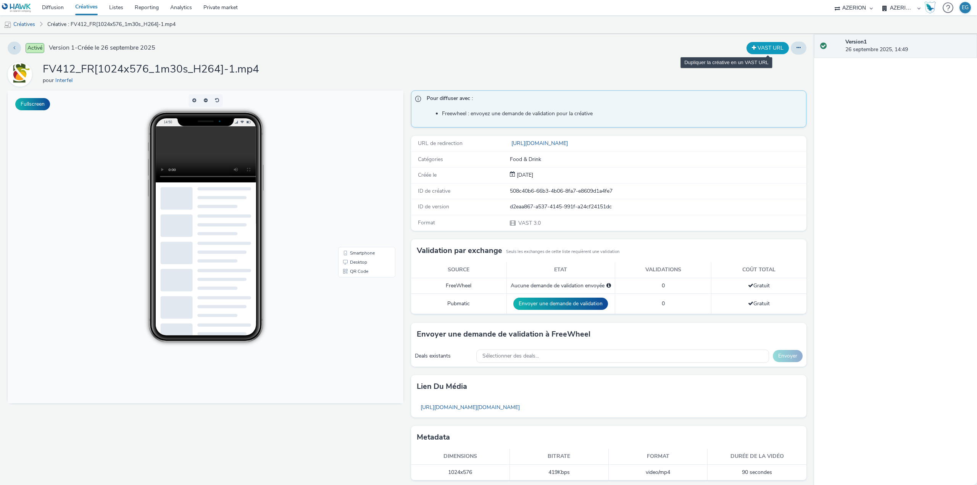
click at [759, 48] on button "VAST URL" at bounding box center [767, 48] width 42 height 12
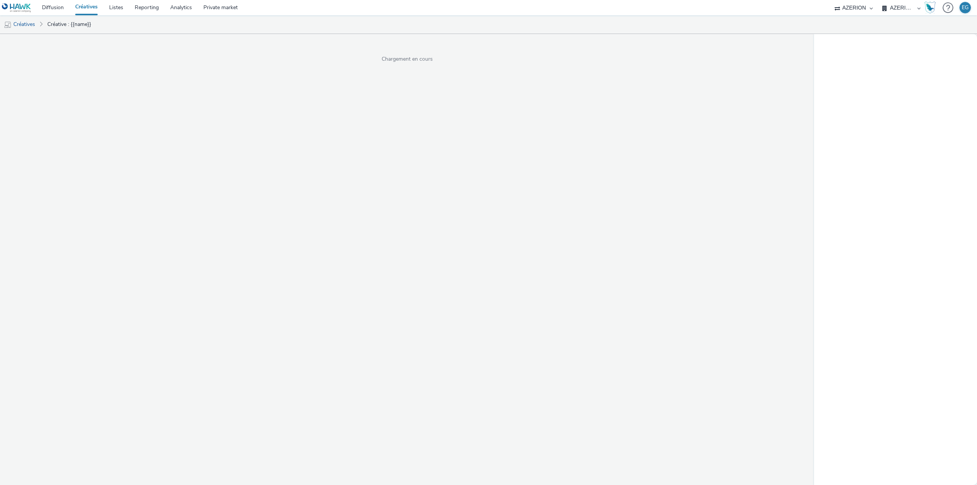
select select "79162ed7-0017-4339-93b0-3399b708648f"
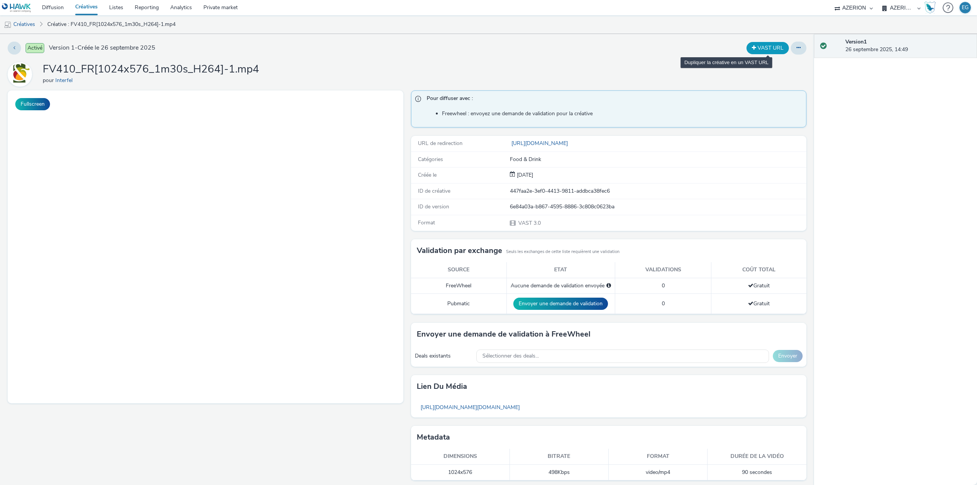
click at [762, 48] on button "VAST URL" at bounding box center [767, 48] width 42 height 12
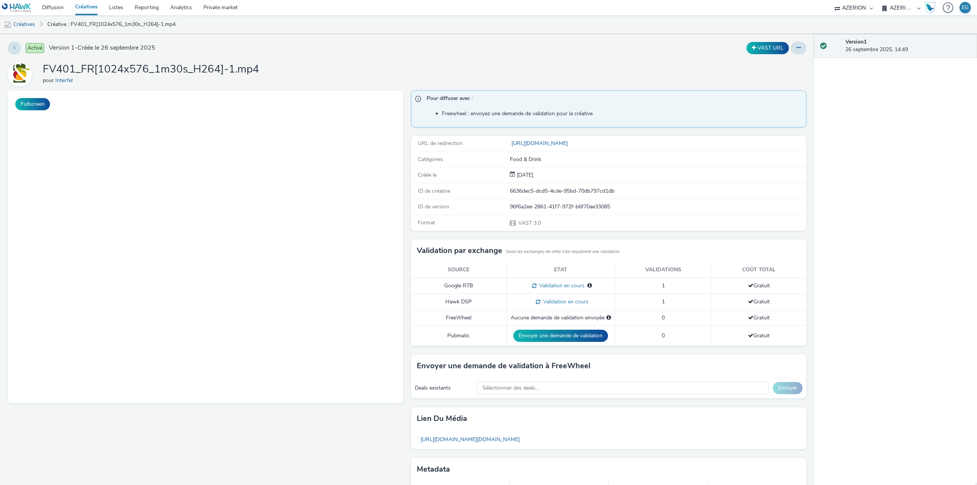
select select "79162ed7-0017-4339-93b0-3399b708648f"
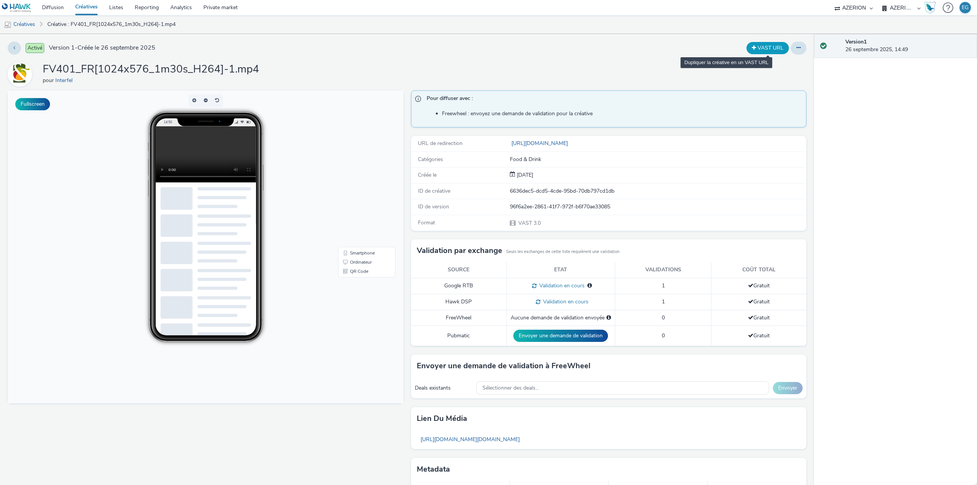
click at [762, 52] on button "VAST URL" at bounding box center [767, 48] width 42 height 12
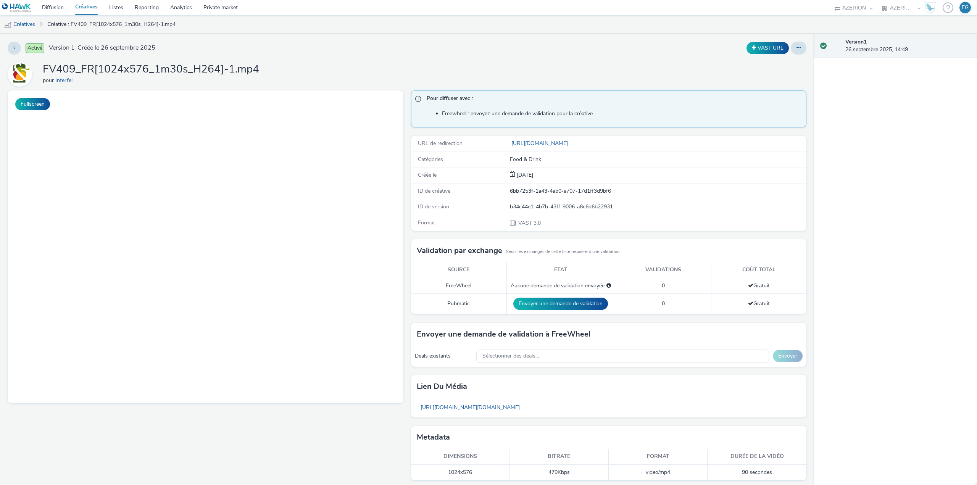
select select "79162ed7-0017-4339-93b0-3399b708648f"
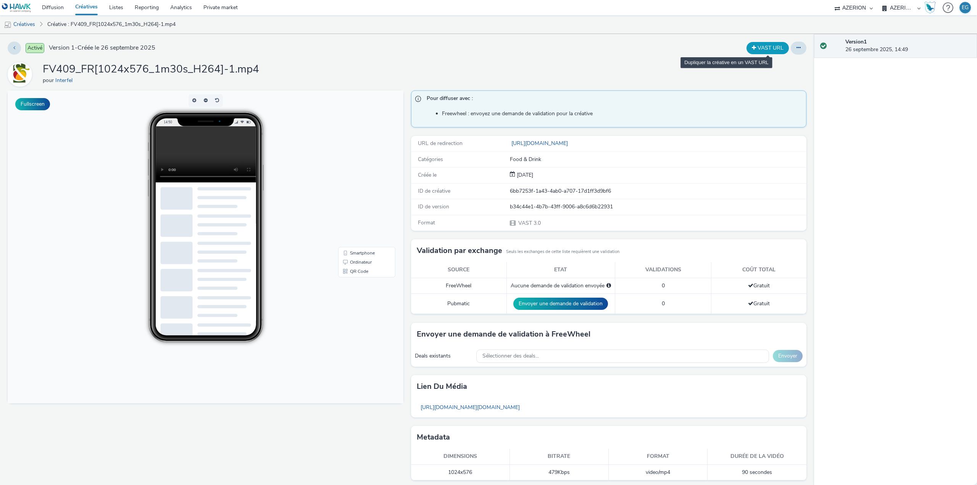
click at [760, 51] on button "VAST URL" at bounding box center [767, 48] width 42 height 12
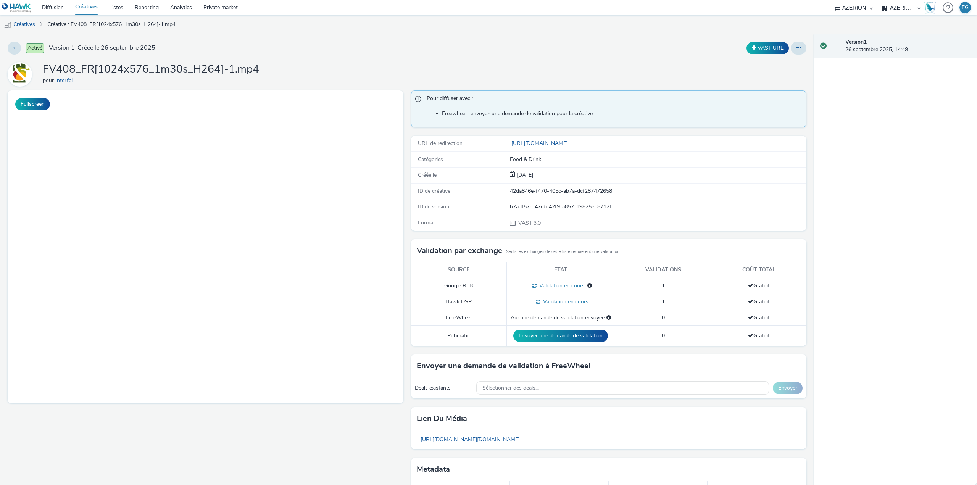
select select "79162ed7-0017-4339-93b0-3399b708648f"
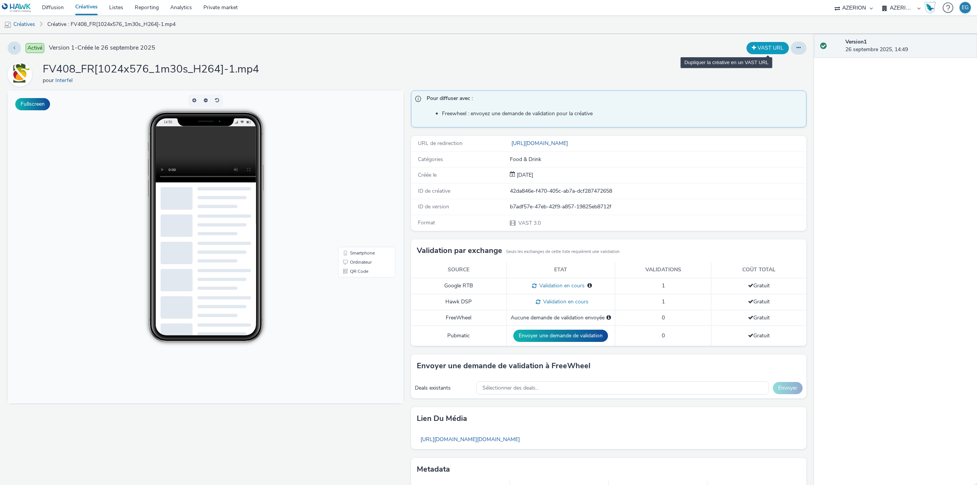
click at [761, 48] on button "VAST URL" at bounding box center [767, 48] width 42 height 12
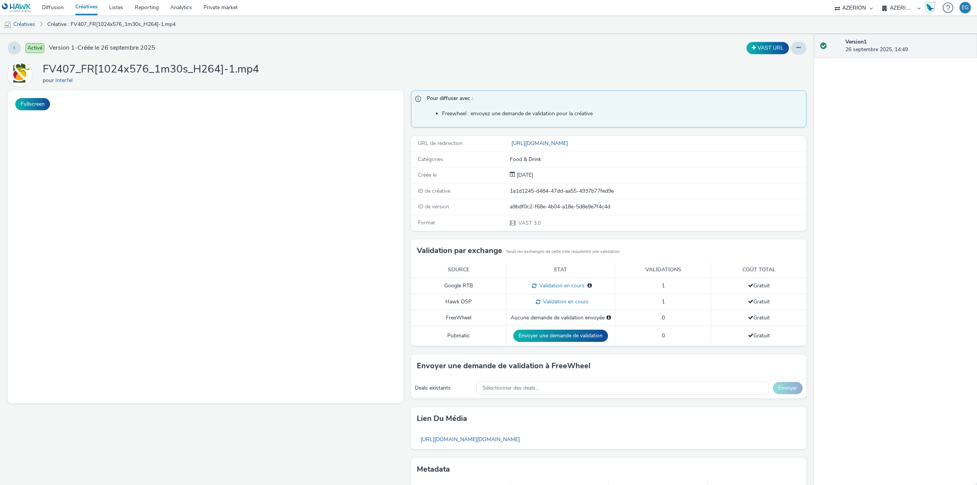
select select "79162ed7-0017-4339-93b0-3399b708648f"
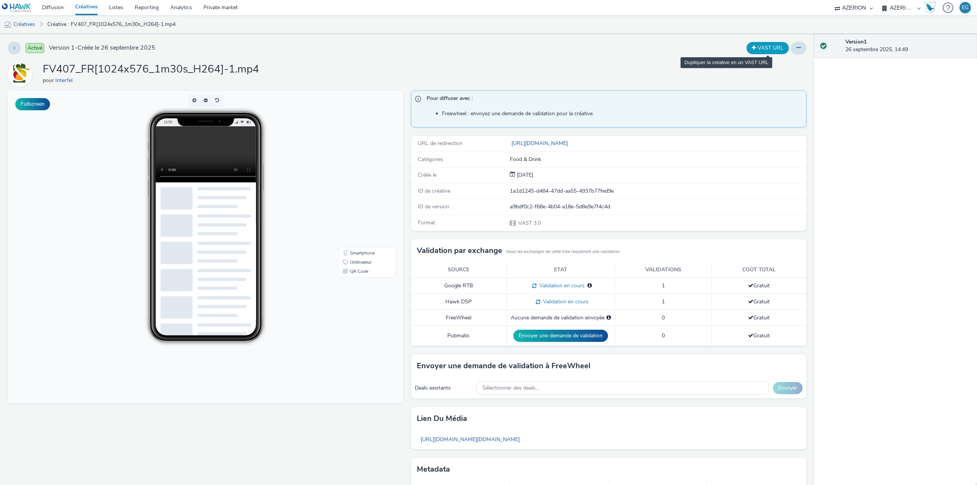
click at [765, 48] on button "VAST URL" at bounding box center [767, 48] width 42 height 12
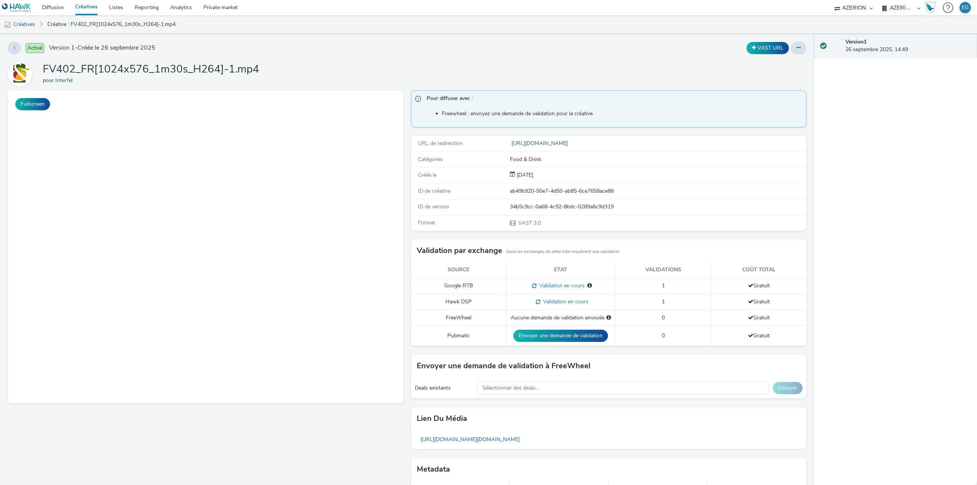
select select "79162ed7-0017-4339-93b0-3399b708648f"
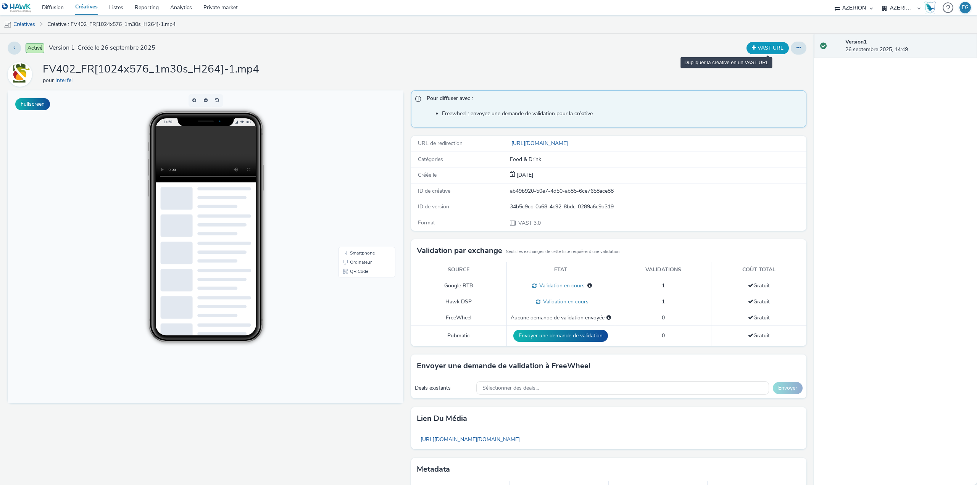
click at [774, 48] on button "VAST URL" at bounding box center [767, 48] width 42 height 12
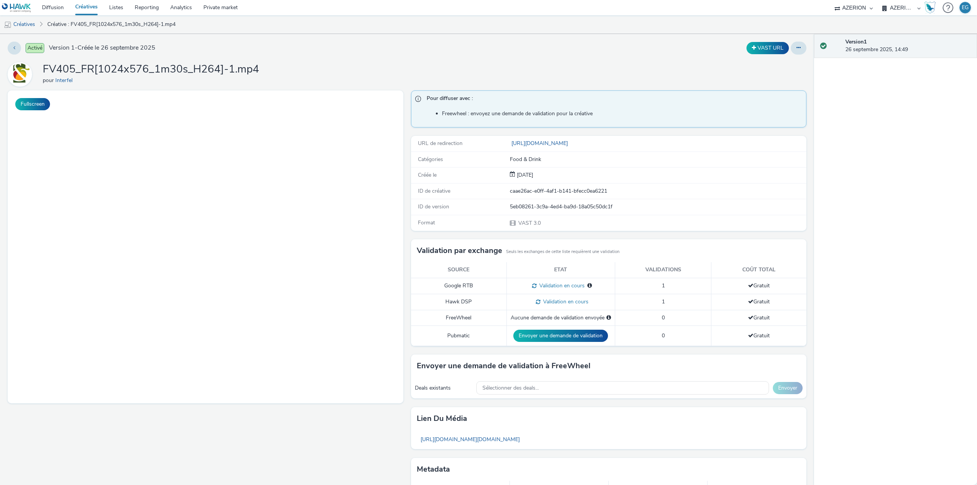
select select "79162ed7-0017-4339-93b0-3399b708648f"
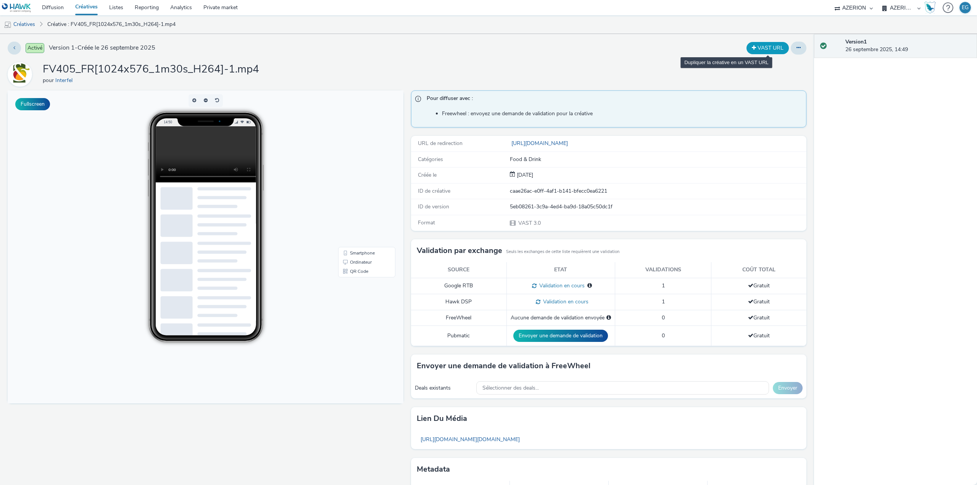
click at [769, 44] on button "VAST URL" at bounding box center [767, 48] width 42 height 12
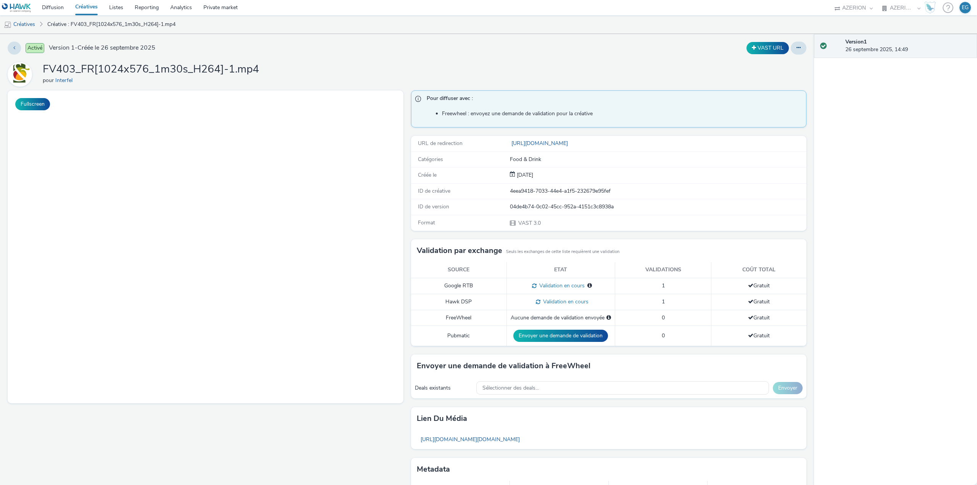
select select "79162ed7-0017-4339-93b0-3399b708648f"
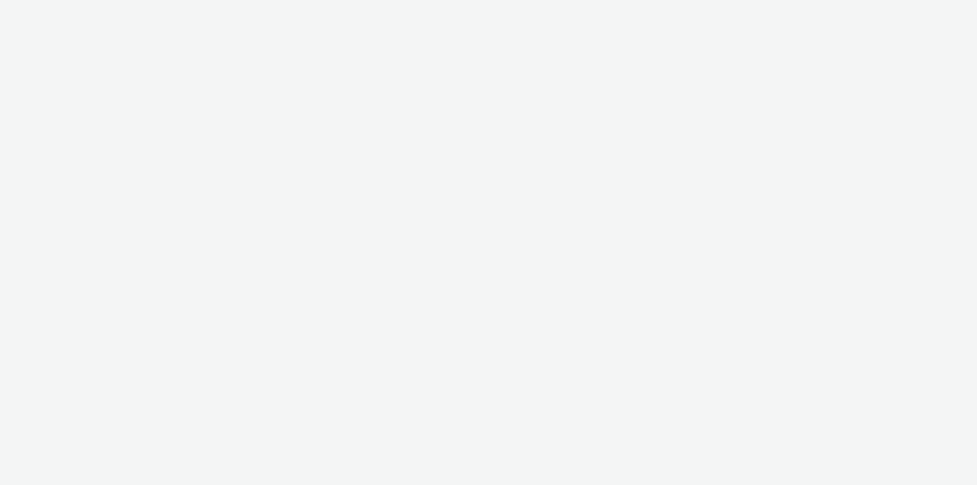
select select "79162ed7-0017-4339-93b0-3399b708648f"
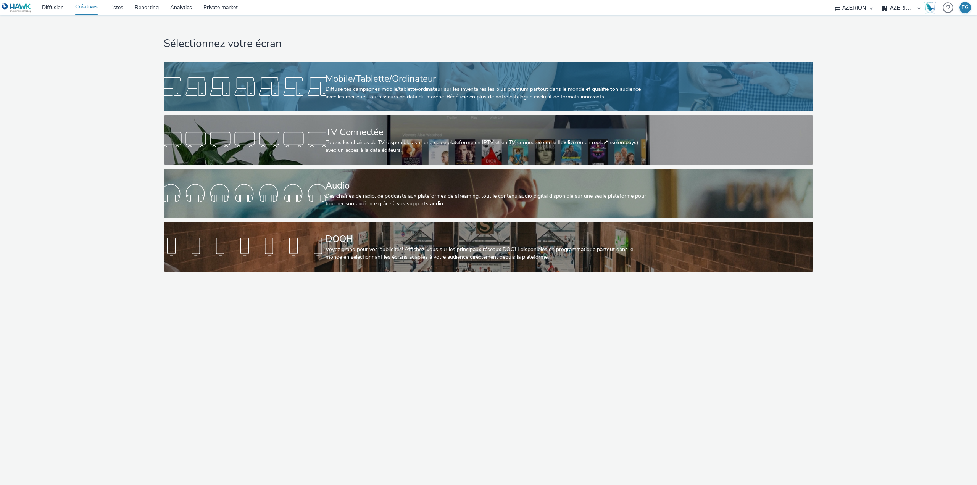
click at [319, 85] on div at bounding box center [245, 86] width 162 height 24
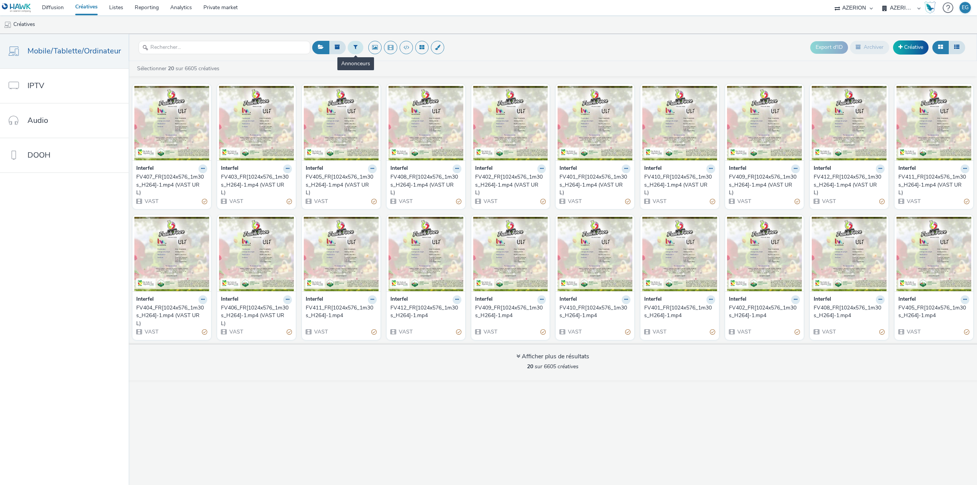
click at [354, 50] on icon at bounding box center [355, 46] width 4 height 5
click at [404, 50] on div at bounding box center [394, 50] width 54 height 9
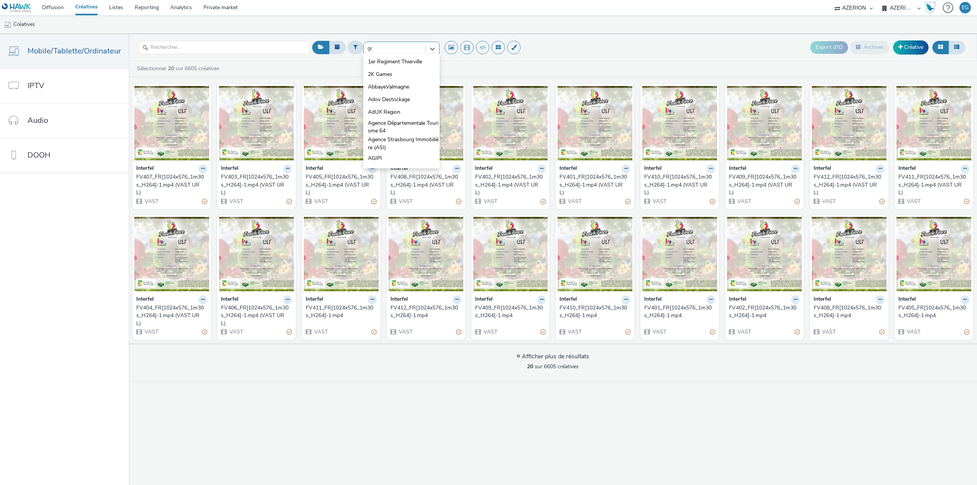
type input "gou"
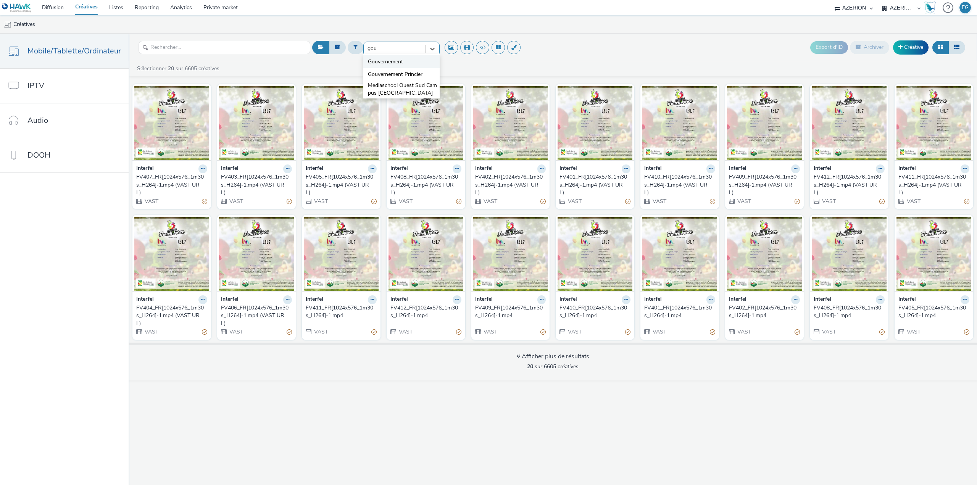
click at [399, 61] on span "Gouvernement" at bounding box center [385, 62] width 35 height 8
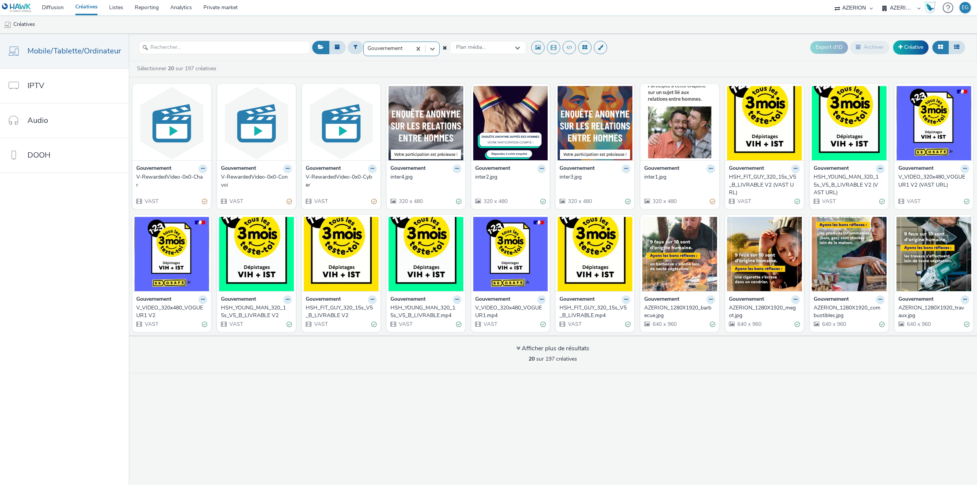
click at [571, 177] on div "inter3.jpg" at bounding box center [593, 177] width 68 height 8
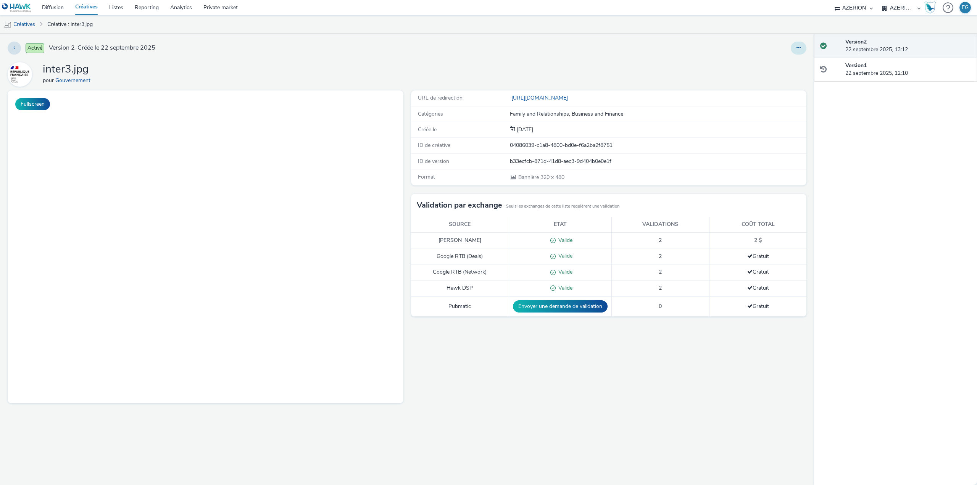
click at [801, 44] on button at bounding box center [799, 48] width 16 height 13
click at [782, 64] on link "Modifier" at bounding box center [777, 63] width 57 height 15
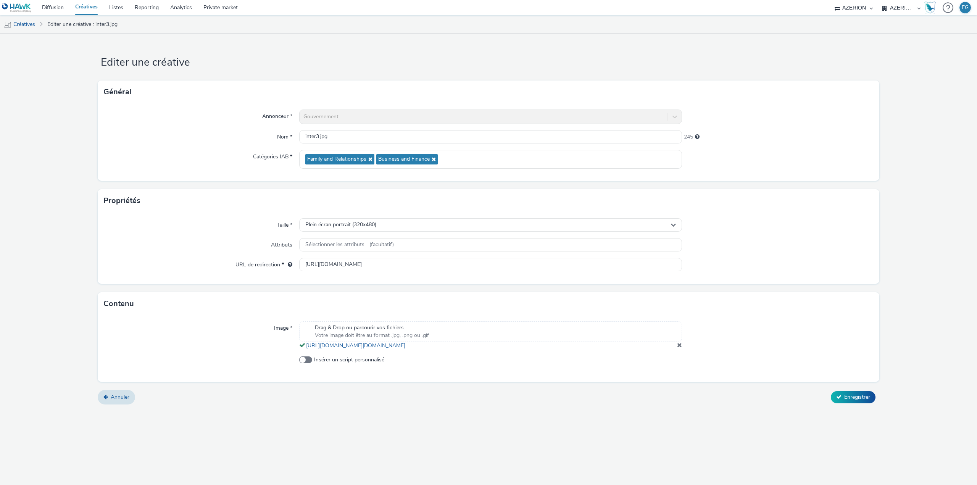
click at [338, 419] on div "Editer une créative Général Annonceur * Gouvernement Nom * inter3.jpg 245 Catég…" at bounding box center [488, 259] width 977 height 451
click at [58, 8] on link "Diffusion" at bounding box center [52, 7] width 33 height 15
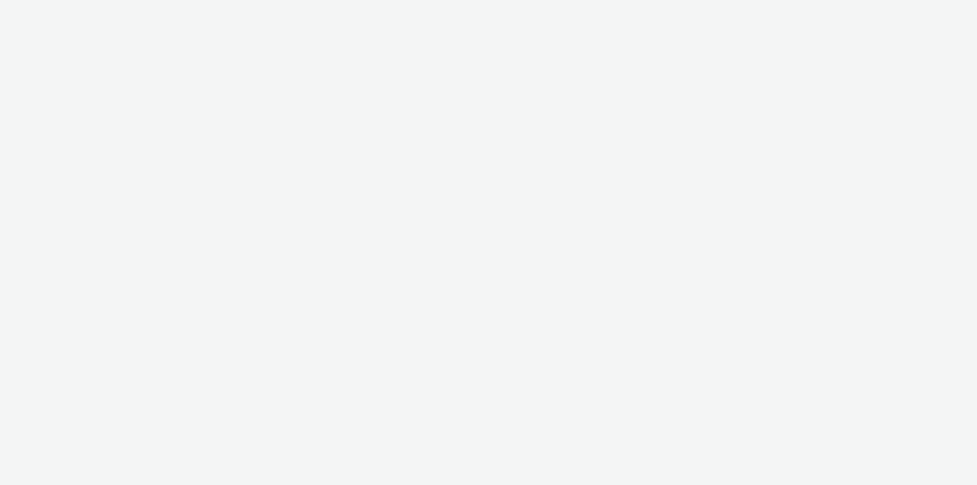
select select "79162ed7-0017-4339-93b0-3399b708648f"
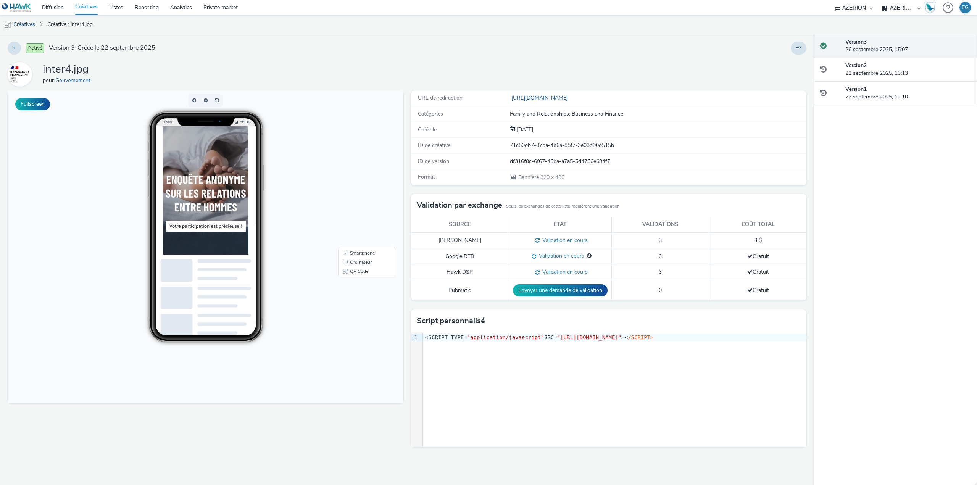
click at [474, 346] on div "9 1 › <SCRIPT TYPE= "application/javascript" SRC= "https://pixel.adsafeprotecte…" at bounding box center [609, 389] width 396 height 114
click at [452, 340] on div "<SCRIPT TYPE= "application/javascript" SRC= "https://pixel.adsafeprotected.com/…" at bounding box center [614, 338] width 383 height 8
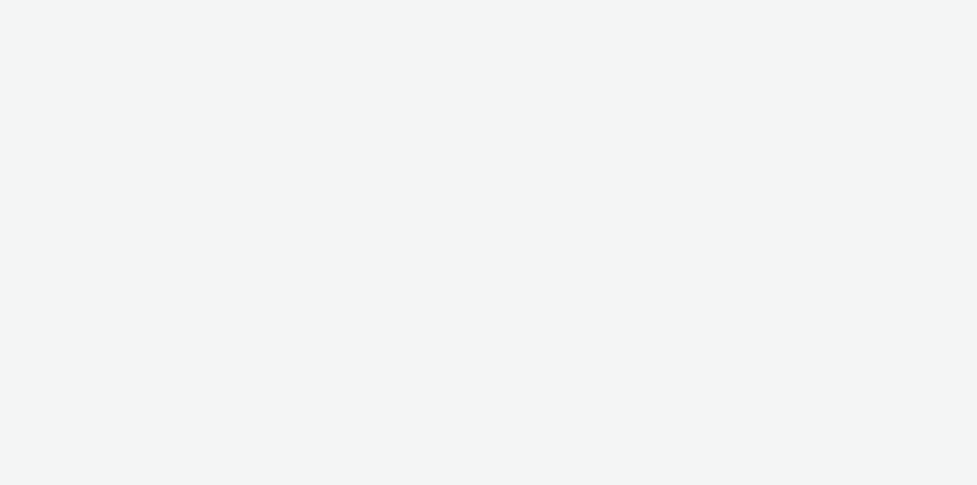
select select "79162ed7-0017-4339-93b0-3399b708648f"
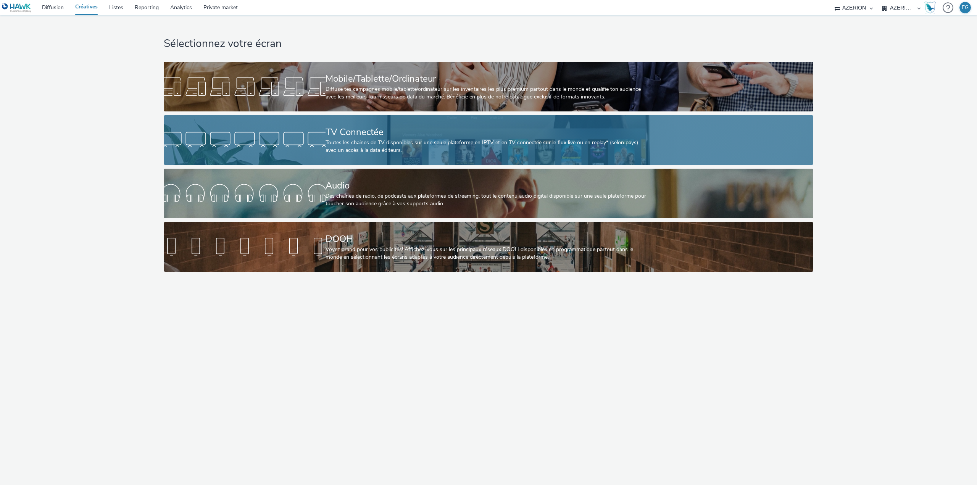
click at [300, 134] on div at bounding box center [245, 140] width 162 height 24
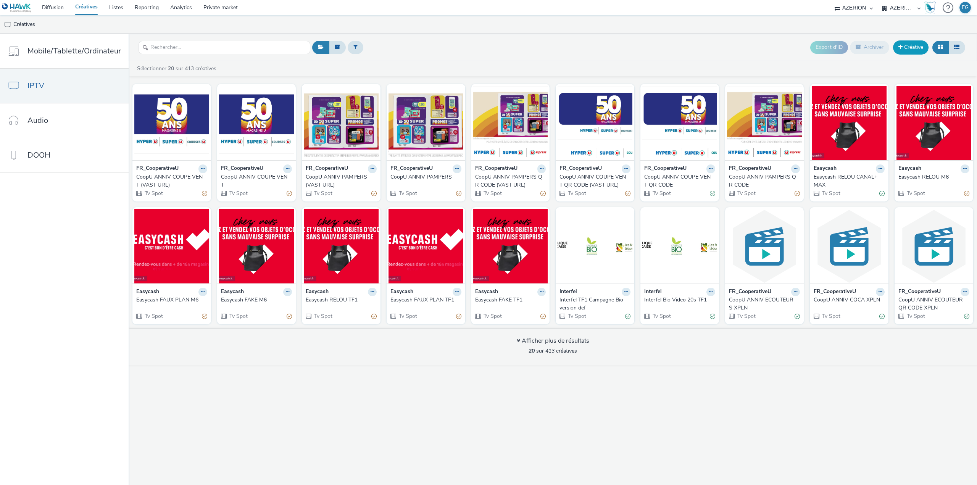
click at [909, 45] on link "Créative" at bounding box center [910, 47] width 35 height 14
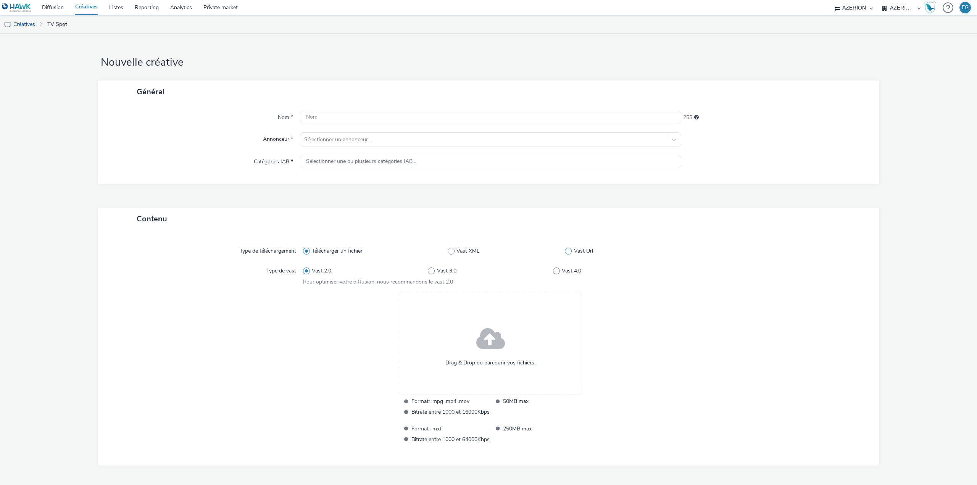
click at [565, 249] on span at bounding box center [568, 251] width 7 height 7
click at [565, 249] on input "Vast Url" at bounding box center [567, 250] width 5 height 5
radio input "false"
radio input "true"
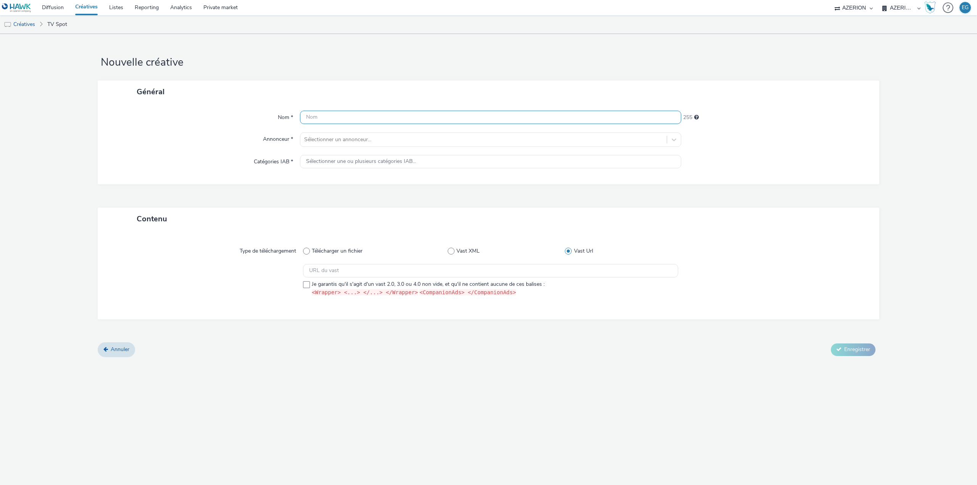
click at [322, 119] on input "text" at bounding box center [490, 117] width 381 height 13
click at [337, 144] on div at bounding box center [483, 139] width 359 height 9
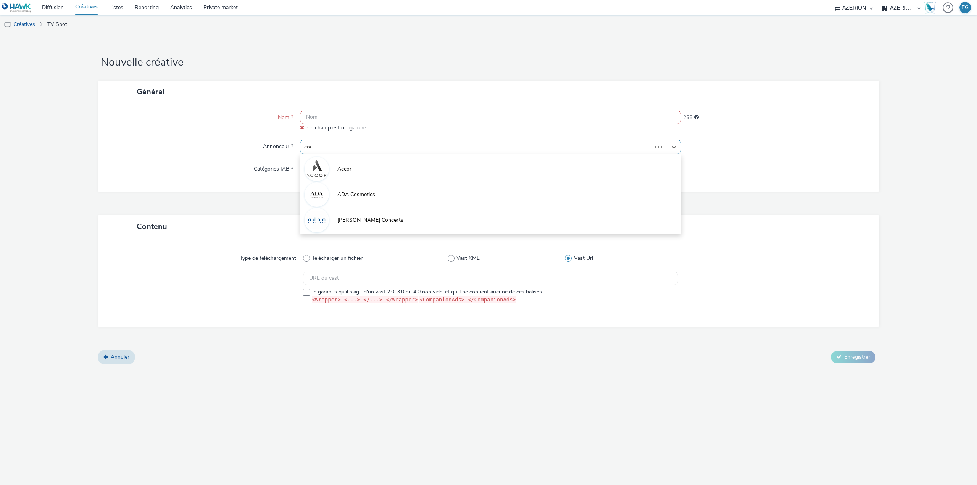
type input "coop"
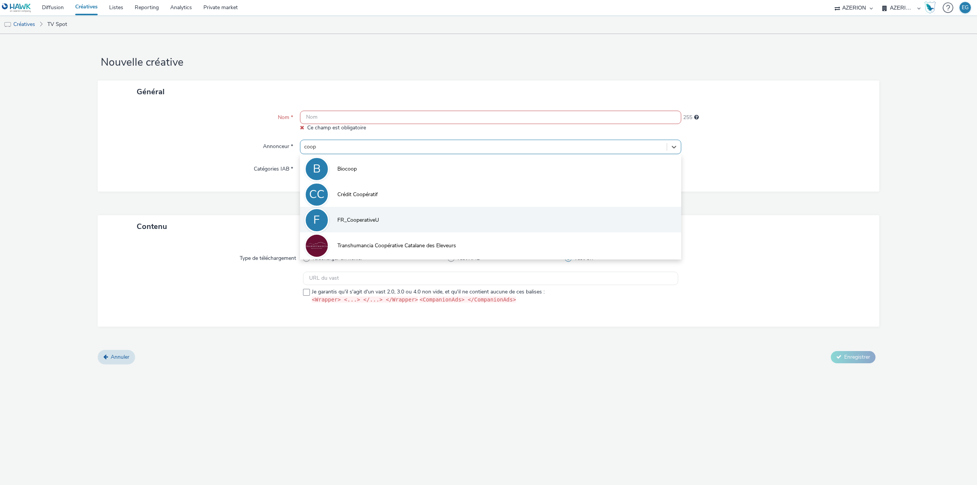
click at [361, 223] on span "FR_CooperativeU" at bounding box center [358, 220] width 42 height 8
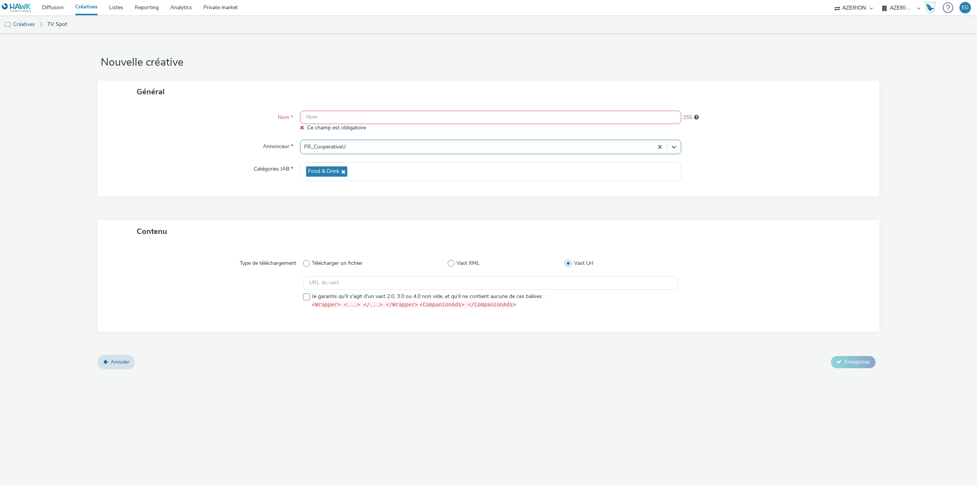
click at [310, 112] on input "text" at bounding box center [490, 117] width 381 height 13
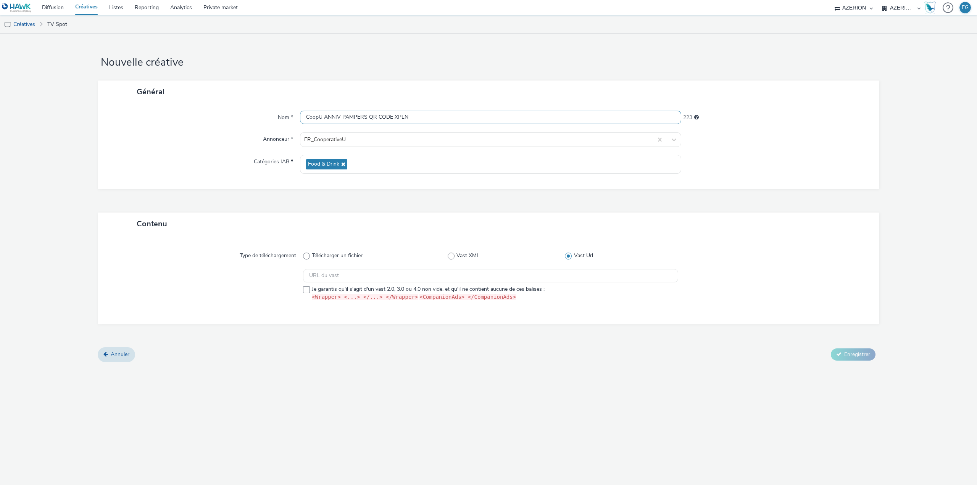
type input "CoopU ANNIV PAMPERS QR CODE XPLN"
click at [338, 271] on input "text" at bounding box center [490, 275] width 375 height 13
paste input "https://[DOMAIN_NAME]/vast?vastUrl=y5hzbojq-42420508&xid=heroiks&yid=azerion&zi…"
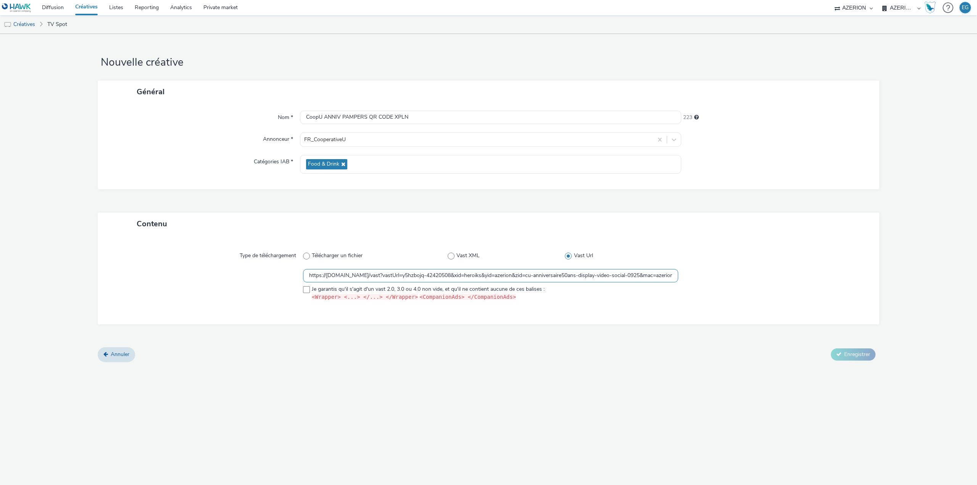
scroll to position [0, 1025]
type input "https://[DOMAIN_NAME]/vast?vastUrl=y5hzbojq-42420508&xid=heroiks&yid=azerion&zi…"
click at [367, 341] on div "Contenu Type de téléchargement Télécharger un fichier Vast XML Vast Url https:/…" at bounding box center [488, 280] width 781 height 135
click at [301, 289] on div at bounding box center [207, 286] width 192 height 35
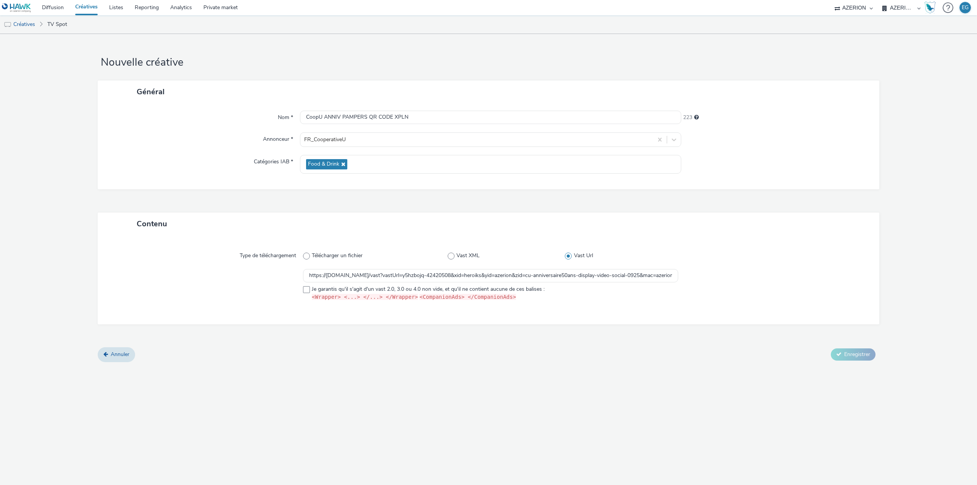
click at [302, 290] on div at bounding box center [207, 286] width 192 height 35
click at [306, 290] on span at bounding box center [306, 289] width 7 height 7
checkbox input "true"
click at [641, 374] on div "Nouvelle créative Général Nom * CoopU ANNIV PAMPERS QR CODE XPLN 223 Annonceur …" at bounding box center [488, 259] width 977 height 451
click at [865, 356] on span "Enregistrer" at bounding box center [857, 354] width 26 height 7
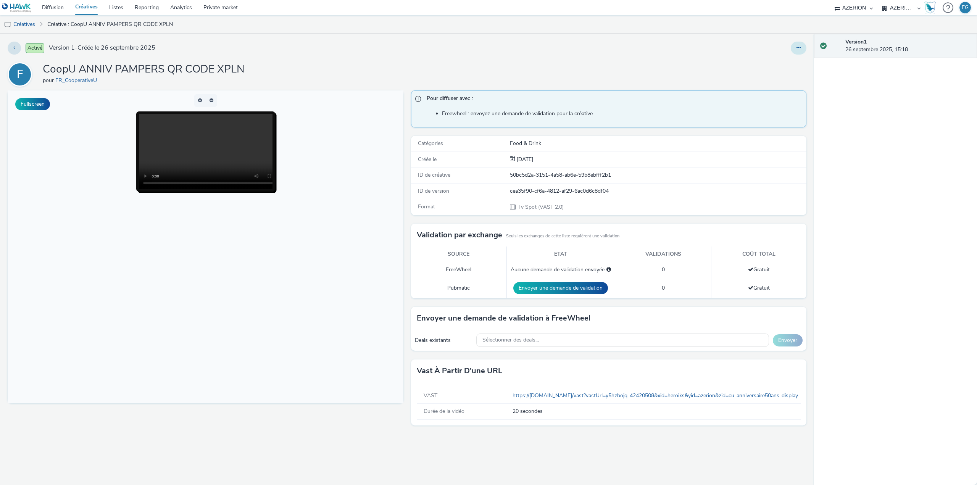
click at [797, 51] on button at bounding box center [799, 48] width 16 height 13
click at [783, 77] on link "Dupliquer" at bounding box center [777, 78] width 57 height 15
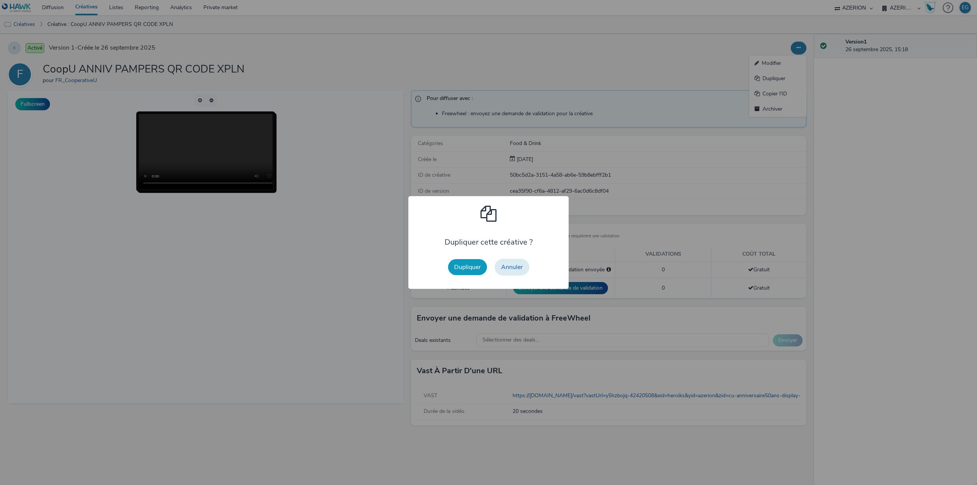
click at [464, 264] on button "Dupliquer" at bounding box center [467, 267] width 39 height 16
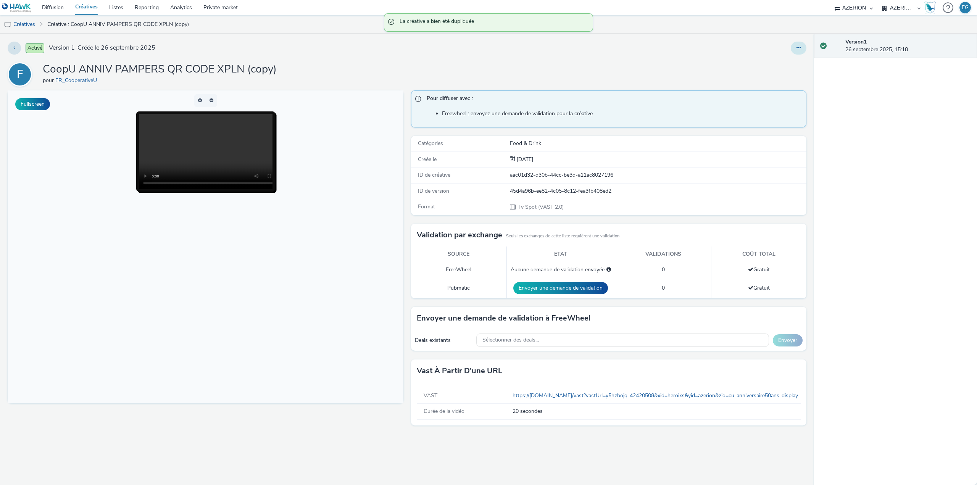
click at [798, 42] on button at bounding box center [799, 48] width 16 height 13
click at [781, 64] on link "Modifier" at bounding box center [777, 63] width 57 height 15
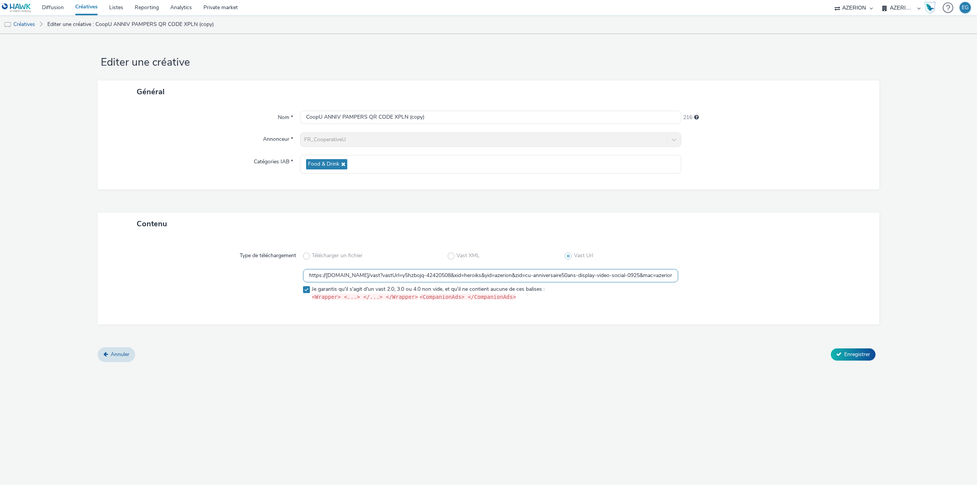
click at [405, 273] on input "https://[DOMAIN_NAME]/vast?vastUrl=y5hzbojq-42420508&xid=heroiks&yid=azerion&zi…" at bounding box center [490, 275] width 375 height 13
paste input "f1e0832p-1668846895"
type input "https://[DOMAIN_NAME]/vast?vastUrl=f1e0832p-1668846895&xid=heroiks&yid=azerion&…"
click at [408, 372] on div "Editer une créative Général Nom * CoopU ANNIV PAMPERS QR CODE XPLN (copy) 216 A…" at bounding box center [488, 259] width 977 height 451
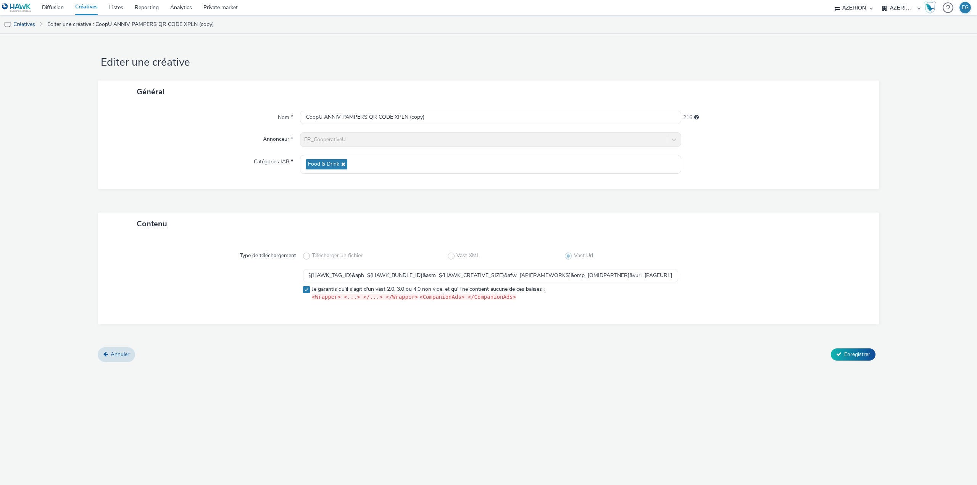
scroll to position [0, 0]
drag, startPoint x: 423, startPoint y: 118, endPoint x: 410, endPoint y: 119, distance: 13.0
click at [410, 119] on input "CoopU ANNIV PAMPERS QR CODE XPLN (copy)" at bounding box center [490, 117] width 381 height 13
drag, startPoint x: 368, startPoint y: 120, endPoint x: 342, endPoint y: 119, distance: 25.6
click at [342, 119] on input "CoopU ANNIV PAMPERS QR CODE XPLN" at bounding box center [490, 117] width 381 height 13
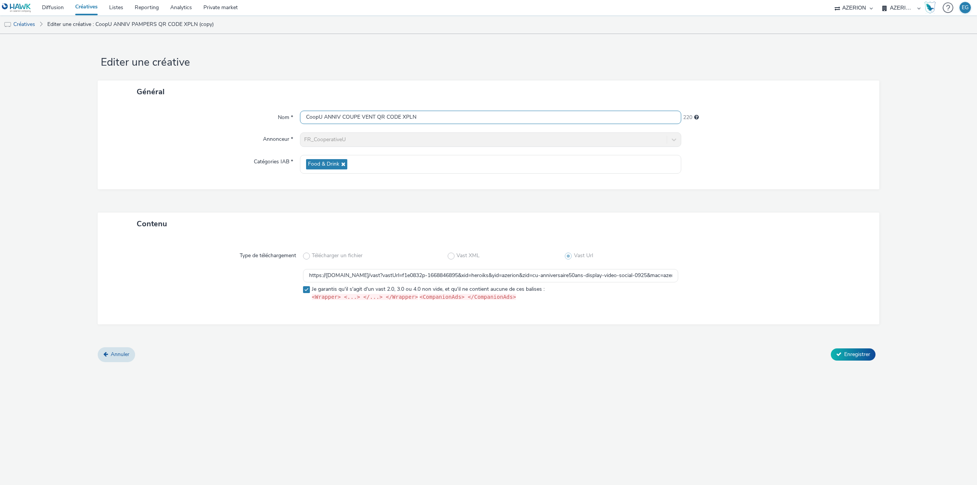
type input "CoopU ANNIV COUPE VENT QR CODE XPLN"
click at [873, 351] on button "Enregistrer" at bounding box center [853, 354] width 45 height 12
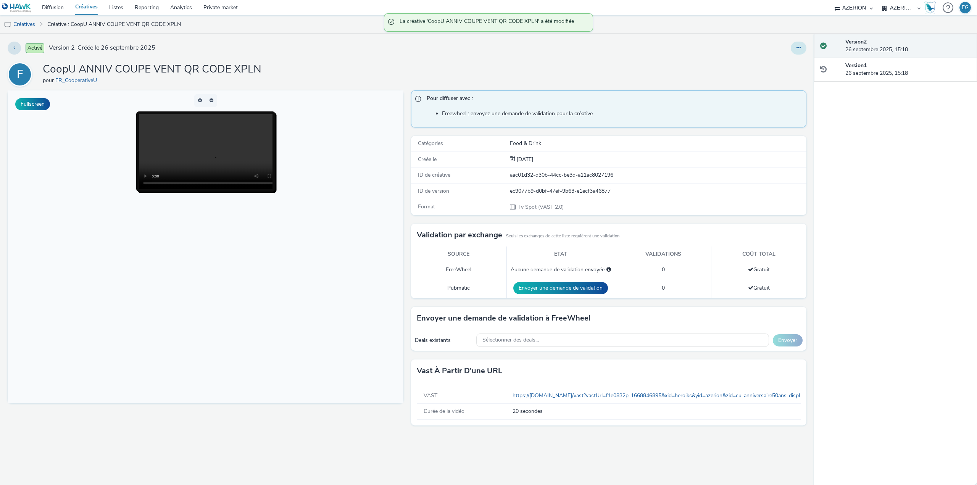
click at [798, 45] on button at bounding box center [799, 48] width 16 height 13
click at [771, 80] on link "Dupliquer" at bounding box center [777, 78] width 57 height 15
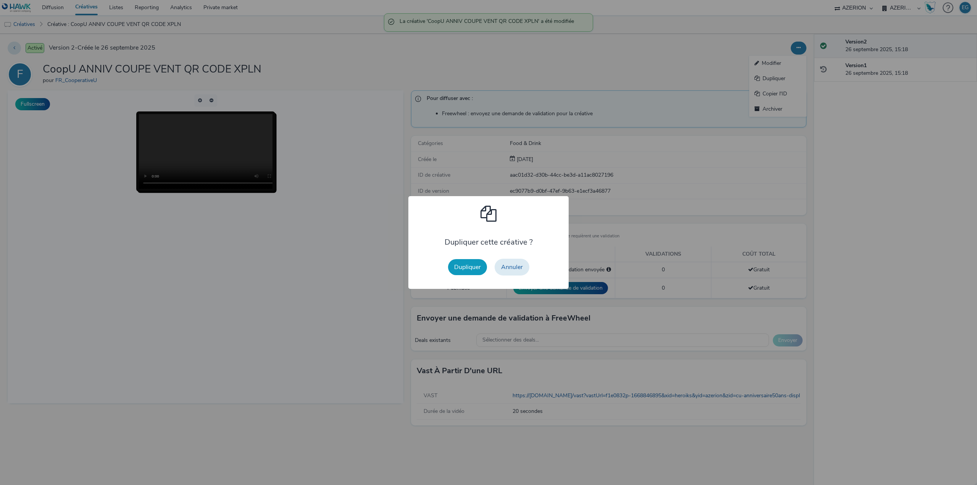
click at [463, 267] on button "Dupliquer" at bounding box center [467, 267] width 39 height 16
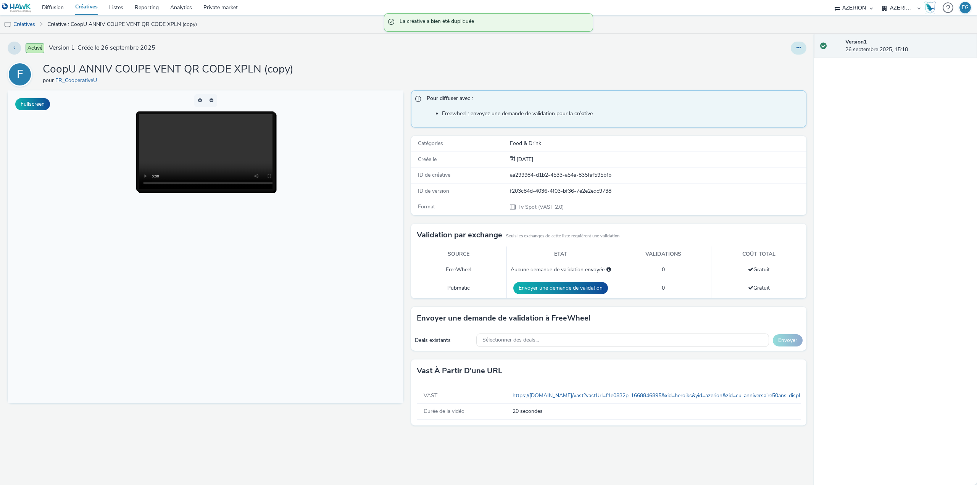
click at [801, 50] on button at bounding box center [799, 48] width 16 height 13
click at [791, 63] on link "Modifier" at bounding box center [777, 63] width 57 height 15
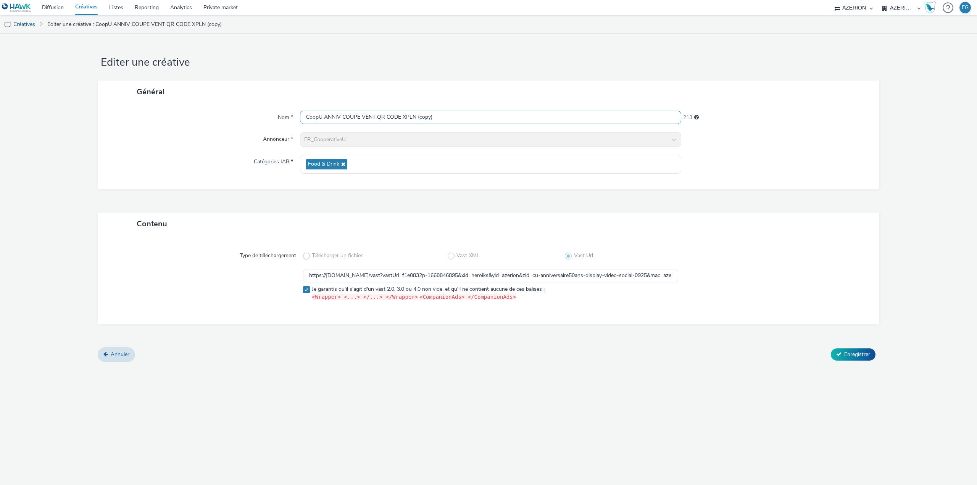
drag, startPoint x: 435, startPoint y: 118, endPoint x: 415, endPoint y: 117, distance: 19.5
click at [415, 117] on input "CoopU ANNIV COUPE VENT QR CODE XPLN (copy)" at bounding box center [490, 117] width 381 height 13
drag, startPoint x: 434, startPoint y: 116, endPoint x: 343, endPoint y: 118, distance: 90.8
click at [343, 118] on input "CoopU ANNIV COUPE VENT QR CODE XPLN" at bounding box center [490, 117] width 381 height 13
type input "CoopU ANNIV PAMPERS XPLN"
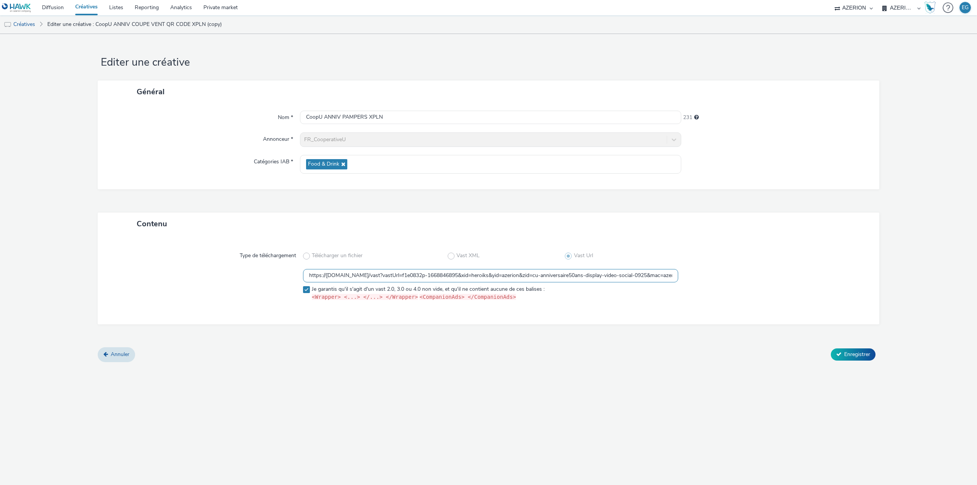
click at [388, 275] on input "https://[DOMAIN_NAME]/vast?vastUrl=f1e0832p-1668846895&xid=heroiks&yid=azerion&…" at bounding box center [490, 275] width 375 height 13
paste input "pdyib8en-17547183"
type input "https://[DOMAIN_NAME]/vast?vastUrl=pdyib8en-175471835&xid=heroiks&yid=azerion&z…"
click at [452, 337] on div "Contenu Type de téléchargement Télécharger un fichier Vast XML Vast Url https:/…" at bounding box center [488, 280] width 781 height 135
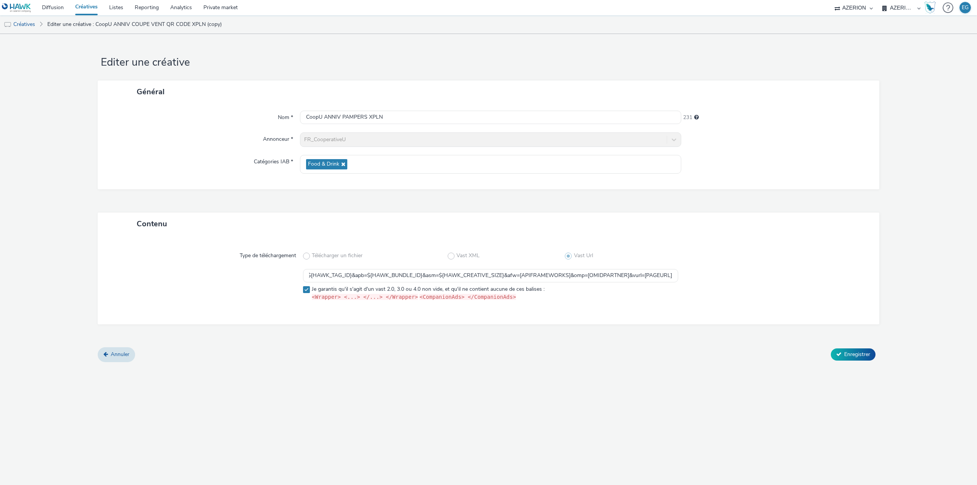
scroll to position [0, 0]
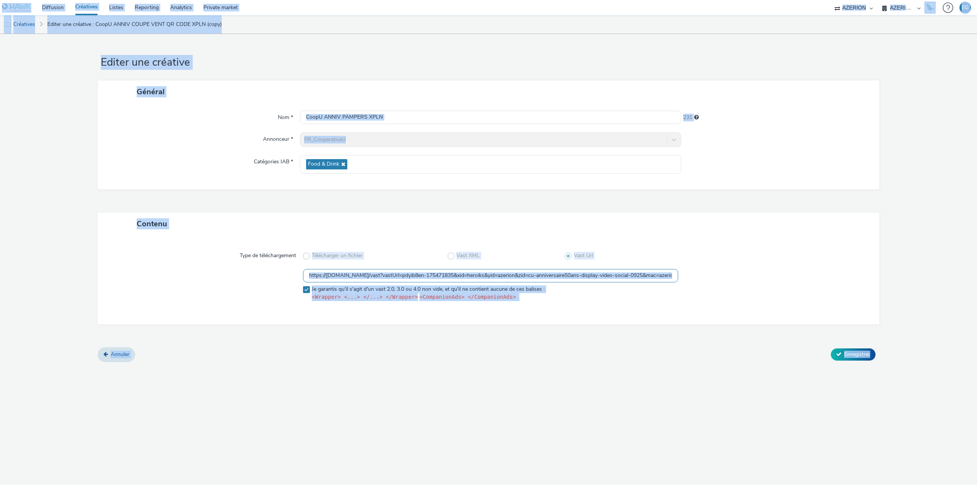
click at [431, 273] on input "https://[DOMAIN_NAME]/vast?vastUrl=pdyib8en-175471835&xid=heroiks&yid=azerion&z…" at bounding box center [490, 275] width 375 height 13
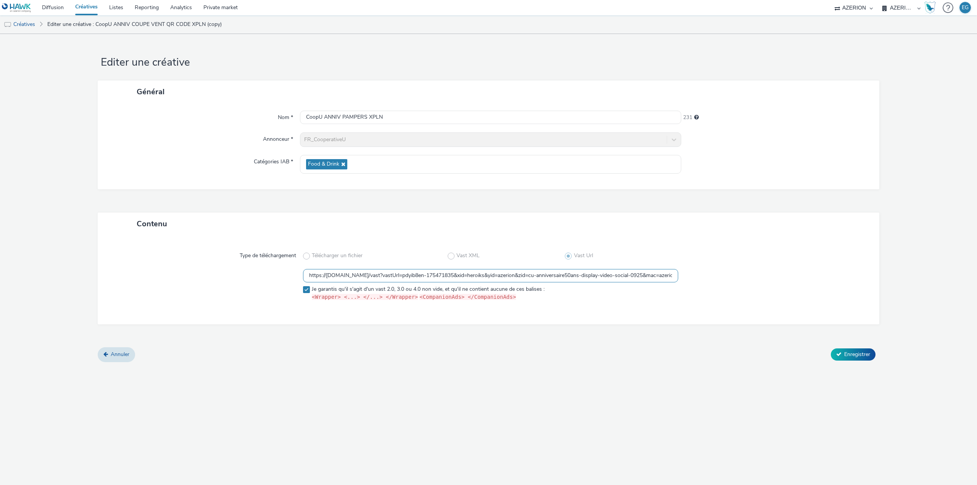
scroll to position [0, 1028]
click at [480, 368] on div "Editer une créative Général Nom * CoopU ANNIV PAMPERS XPLN 231 Annonceur * FR_C…" at bounding box center [488, 259] width 977 height 451
click at [872, 355] on button "Enregistrer" at bounding box center [853, 354] width 45 height 12
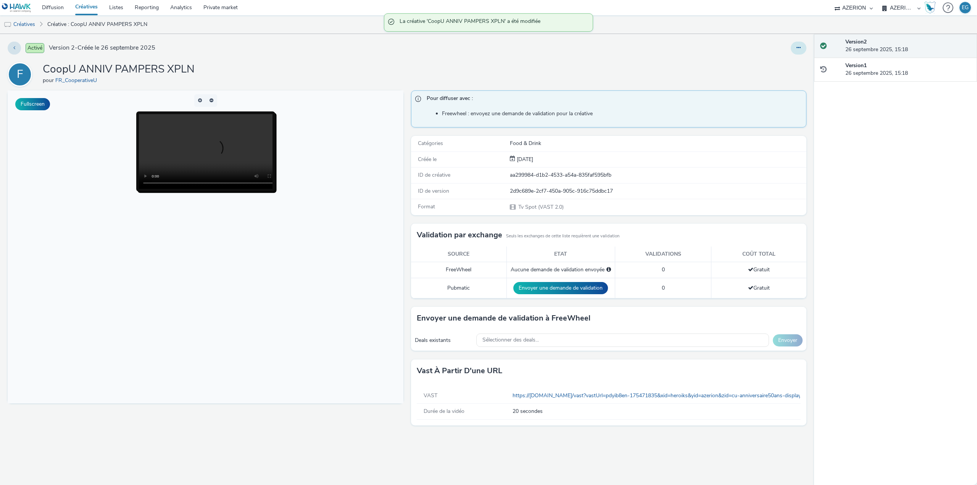
click at [801, 46] on button at bounding box center [799, 48] width 16 height 13
click at [774, 77] on link "Dupliquer" at bounding box center [777, 78] width 57 height 15
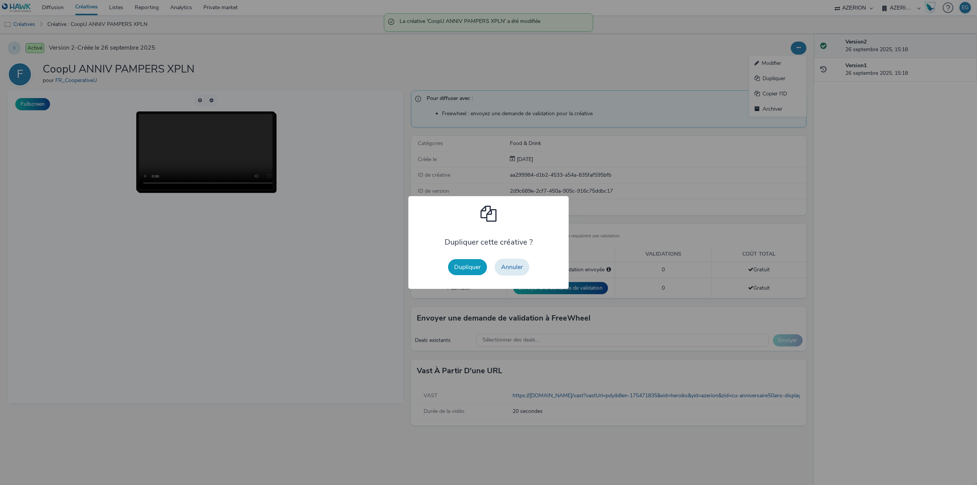
click at [474, 265] on button "Dupliquer" at bounding box center [467, 267] width 39 height 16
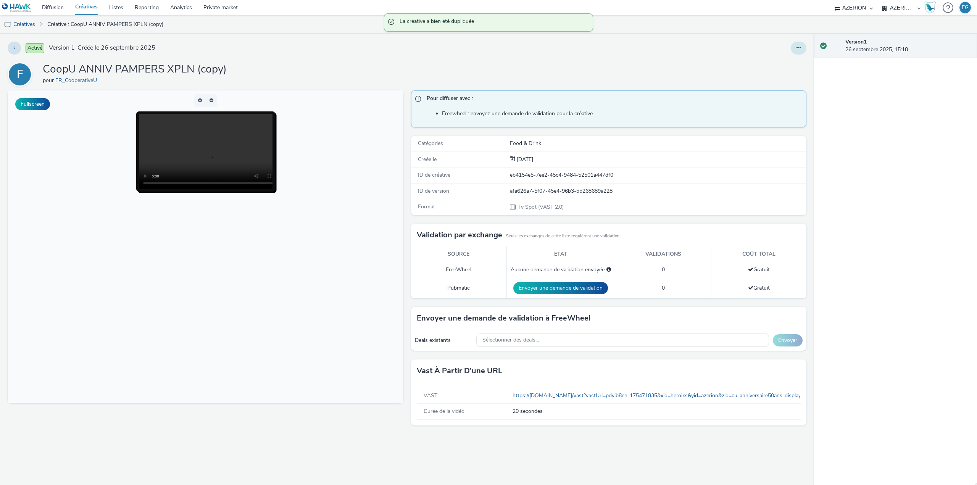
click at [794, 48] on button at bounding box center [799, 48] width 16 height 13
click at [782, 66] on link "Modifier" at bounding box center [777, 63] width 57 height 15
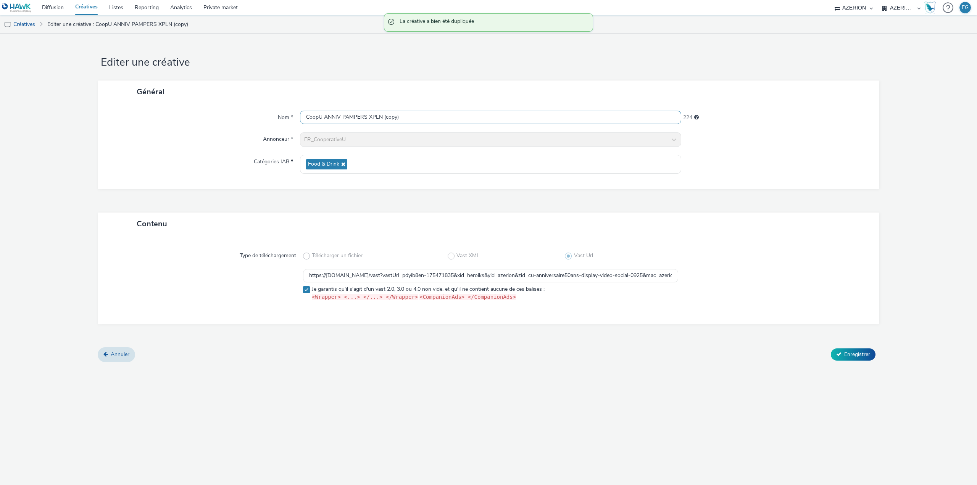
drag, startPoint x: 435, startPoint y: 115, endPoint x: 342, endPoint y: 116, distance: 93.1
click at [342, 116] on input "CoopU ANNIV PAMPERS XPLN (copy)" at bounding box center [490, 117] width 381 height 13
type input "CoopU ANNIV COUPE VENT XPLN"
click at [387, 276] on input "https://[DOMAIN_NAME]/vast?vastUrl=pdyib8en-175471835&xid=heroiks&yid=azerion&z…" at bounding box center [490, 275] width 375 height 13
paste input "v8lkby70857990099"
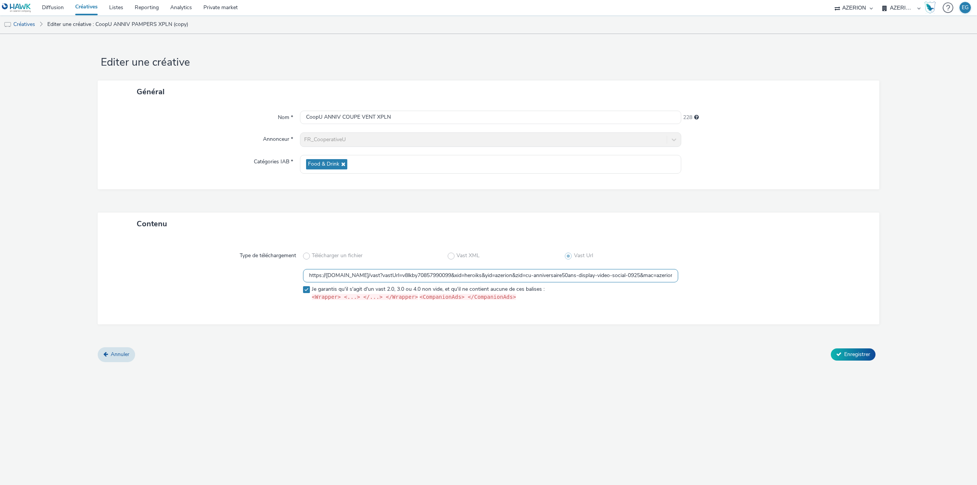
scroll to position [0, 1026]
type input "https://[DOMAIN_NAME]/vast?vastUrl=v8lkby70857990099&xid=heroiks&yid=azerion&zi…"
click at [624, 378] on div "Editer une créative Général Nom * CoopU ANNIV COUPE VENT XPLN 228 Annonceur * F…" at bounding box center [488, 259] width 977 height 451
click at [848, 351] on span "Enregistrer" at bounding box center [857, 354] width 26 height 7
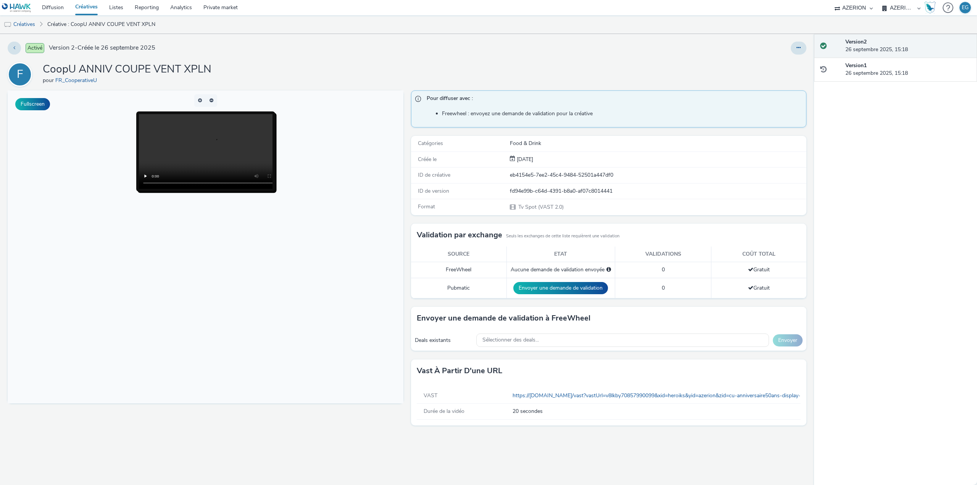
click at [354, 275] on body at bounding box center [206, 246] width 396 height 313
click at [88, 8] on link "Créatives" at bounding box center [86, 7] width 34 height 15
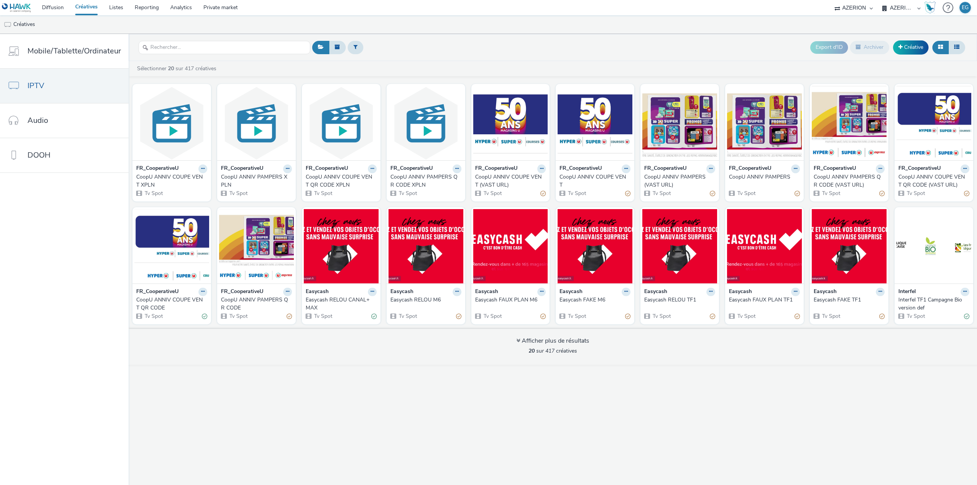
click at [452, 439] on div "Export d'ID Archiver Créative Sélectionner 20 sur 417 créatives FR_CooperativeU…" at bounding box center [553, 259] width 848 height 451
